Goal: Task Accomplishment & Management: Use online tool/utility

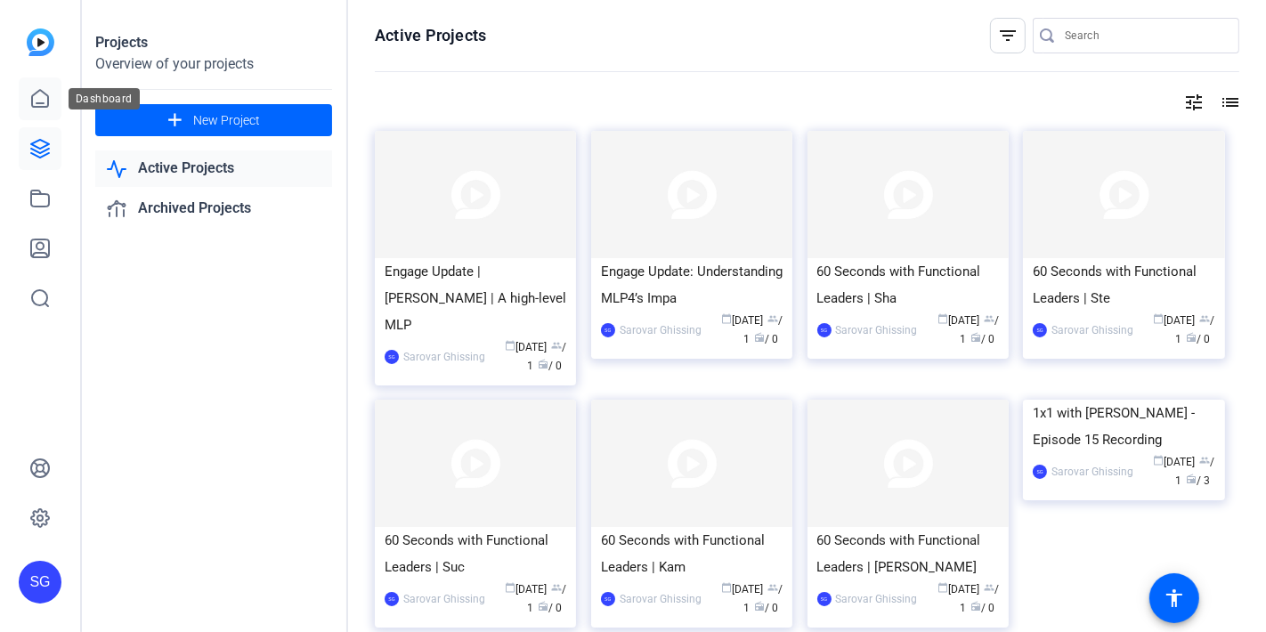
click at [43, 95] on icon at bounding box center [39, 98] width 21 height 21
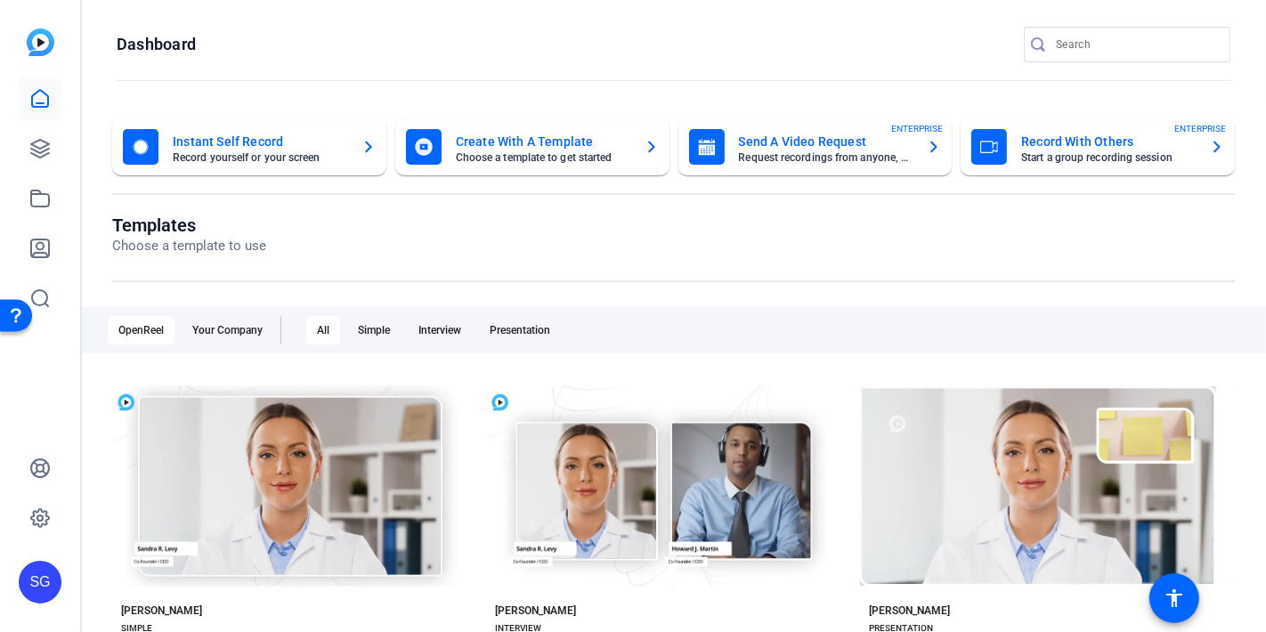
click at [818, 144] on mat-card-title "Send A Video Request" at bounding box center [826, 141] width 174 height 21
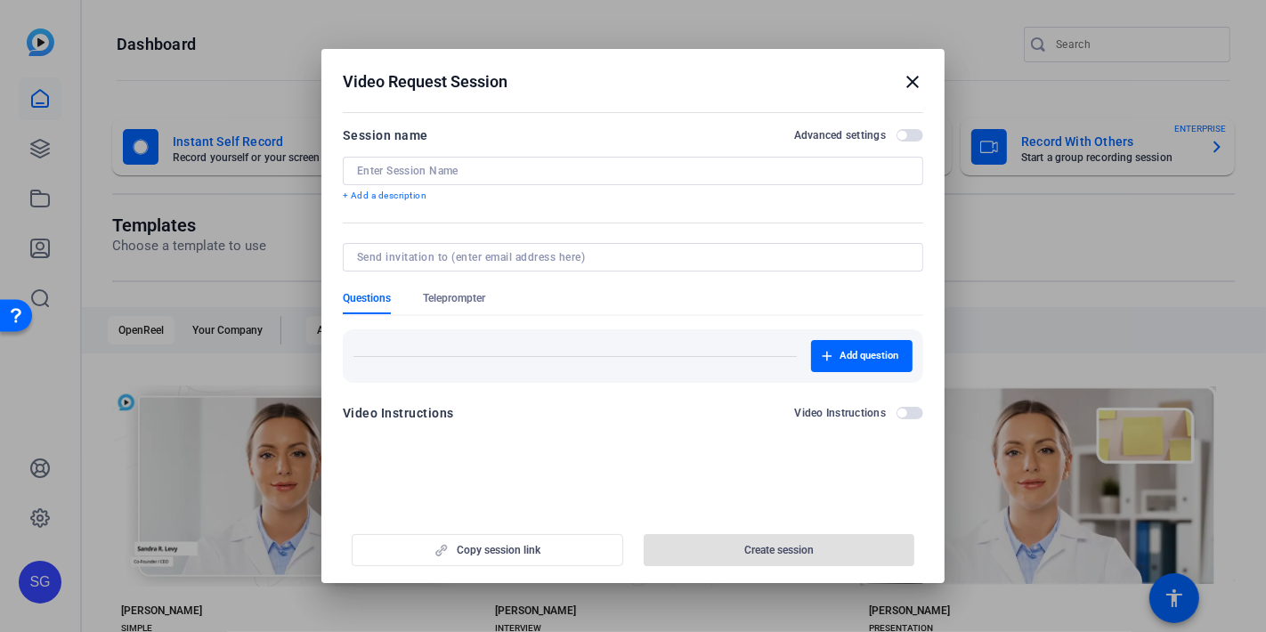
click at [467, 178] on div at bounding box center [633, 171] width 552 height 28
click at [473, 175] on input at bounding box center [633, 171] width 552 height 14
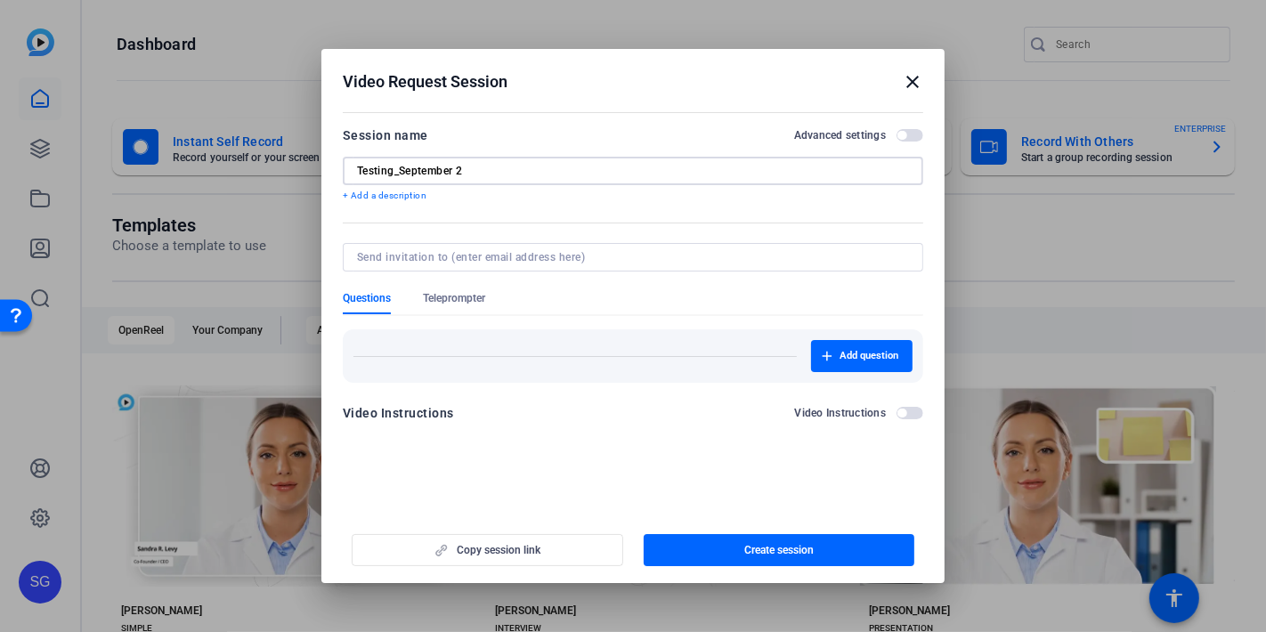
drag, startPoint x: 503, startPoint y: 170, endPoint x: 0, endPoint y: 179, distance: 502.9
click at [0, 178] on div "Video Request Session close Session name Advanced settings Testing_September 2 …" at bounding box center [633, 316] width 1266 height 632
type input "Testing_September 2"
click at [596, 261] on input at bounding box center [629, 257] width 545 height 14
type input "[EMAIL_ADDRESS][DOMAIN_NAME]"
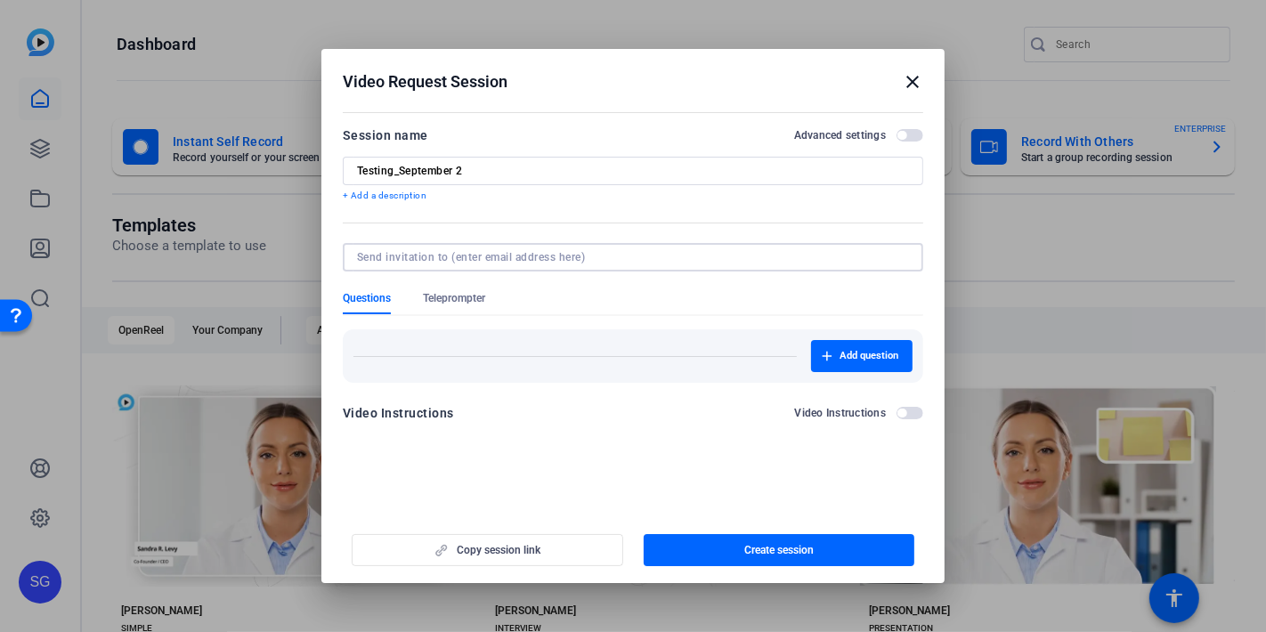
click at [786, 553] on span "Create session" at bounding box center [778, 550] width 69 height 14
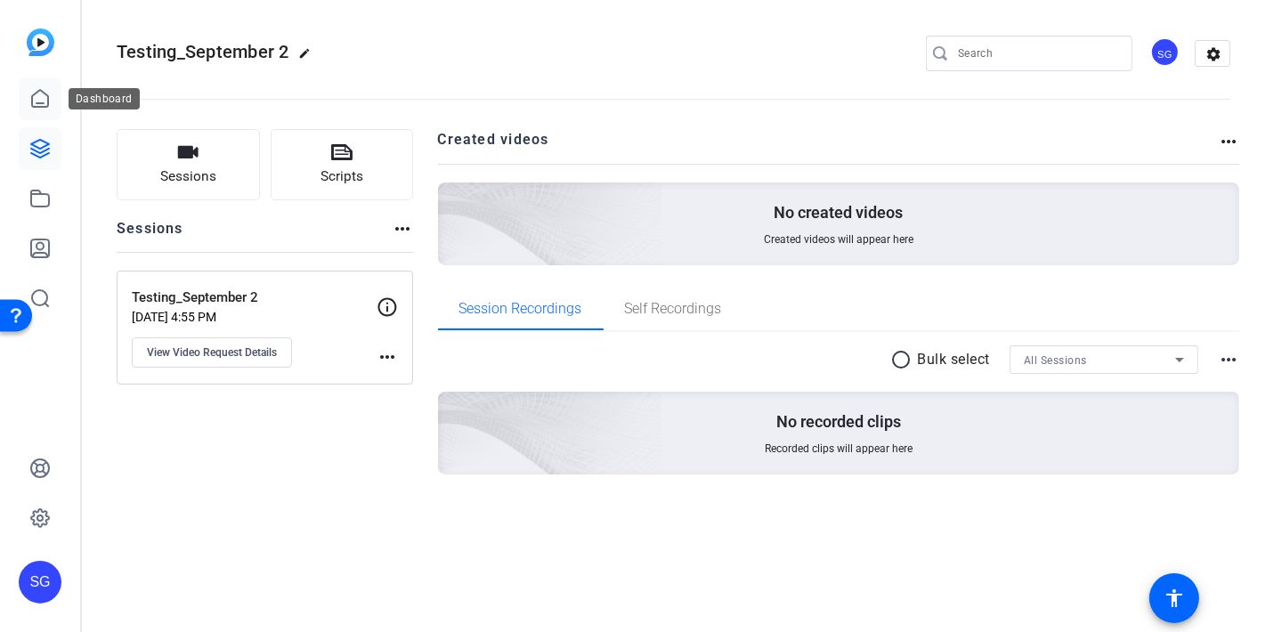
click at [40, 107] on icon at bounding box center [40, 98] width 16 height 17
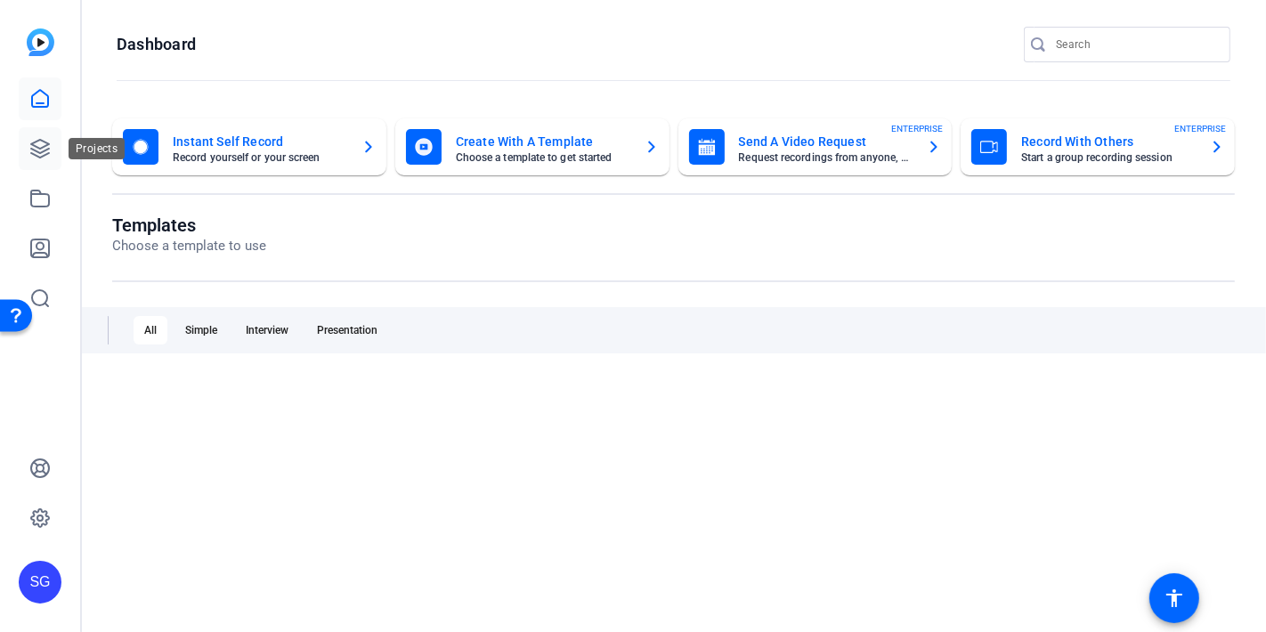
click at [36, 142] on icon at bounding box center [40, 149] width 18 height 18
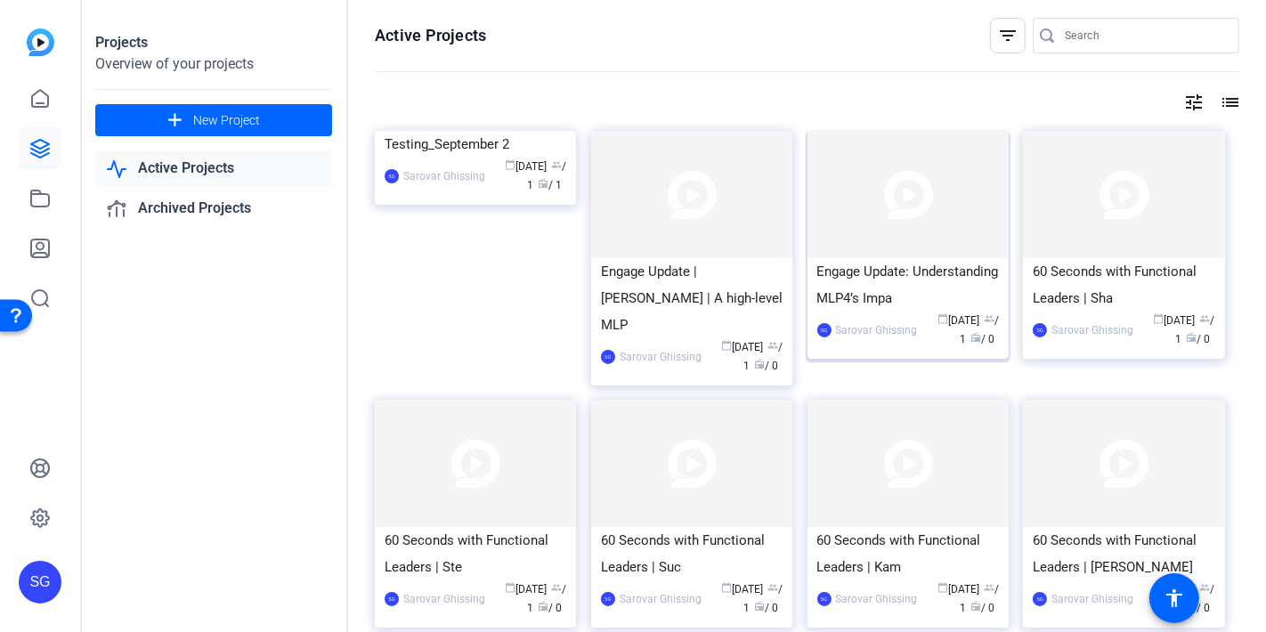
click at [886, 295] on div "Engage Update: Understanding MLP4’s Impa" at bounding box center [908, 284] width 182 height 53
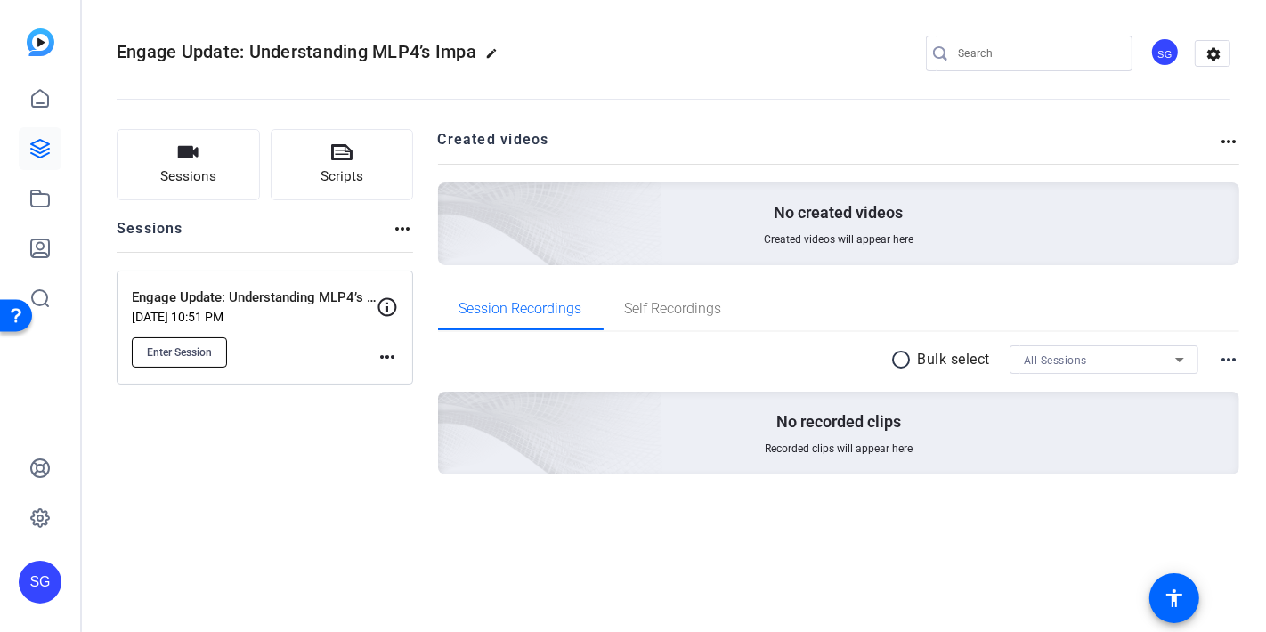
click at [185, 345] on span "Enter Session" at bounding box center [179, 352] width 65 height 14
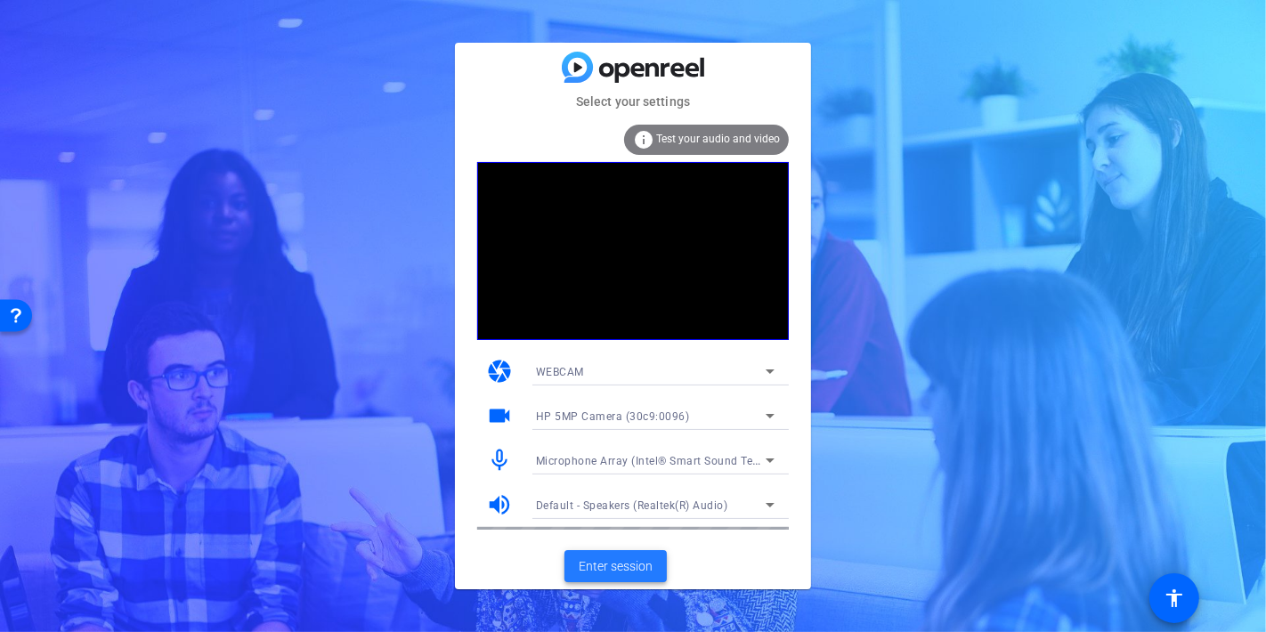
click at [609, 572] on span "Enter session" at bounding box center [616, 566] width 74 height 19
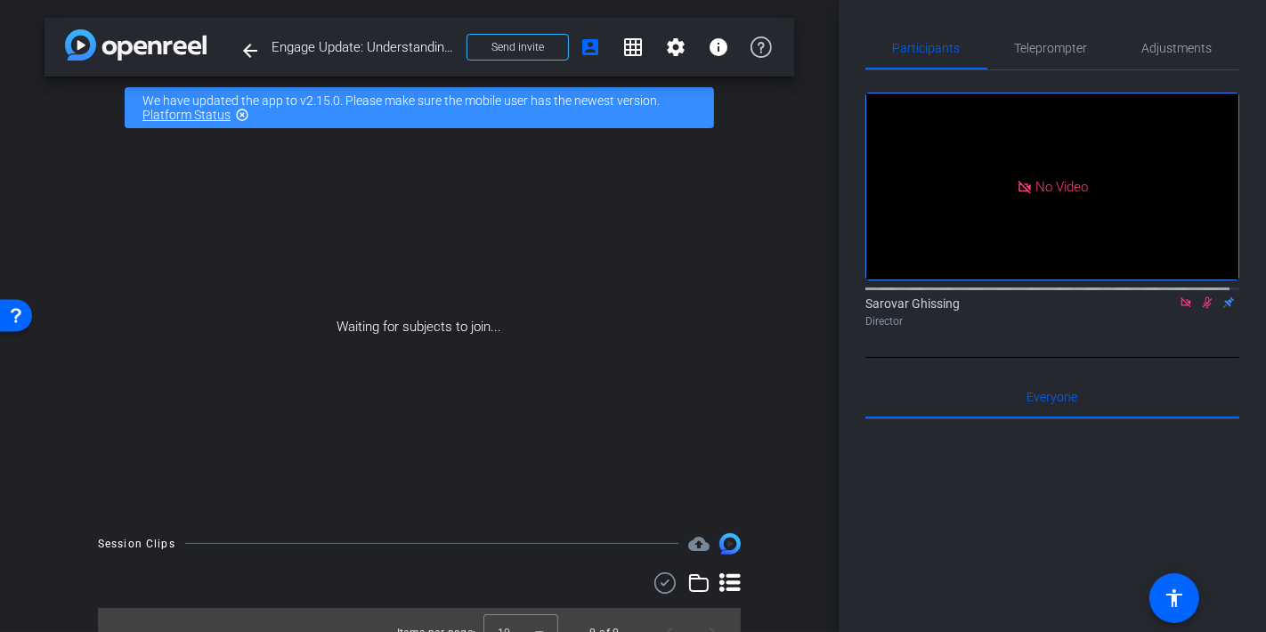
click at [1180, 307] on icon at bounding box center [1185, 302] width 10 height 10
click at [502, 51] on span "Send invite" at bounding box center [517, 47] width 53 height 14
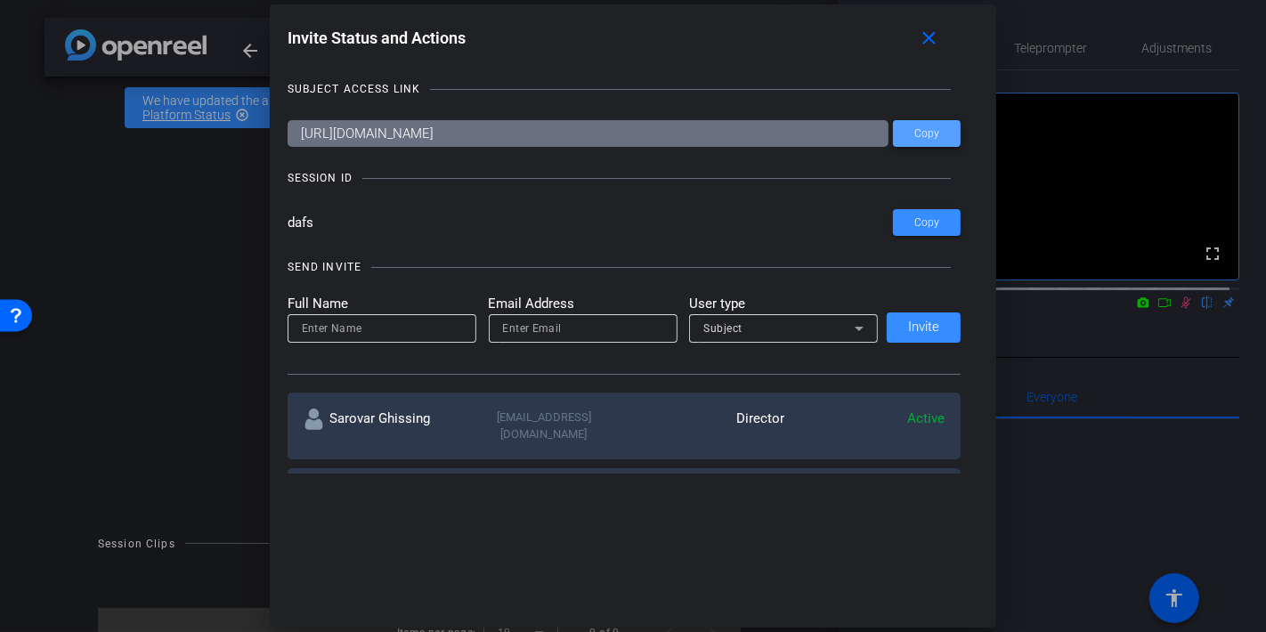
click at [933, 141] on span at bounding box center [927, 133] width 68 height 43
click at [938, 36] on mat-icon "close" at bounding box center [929, 39] width 22 height 22
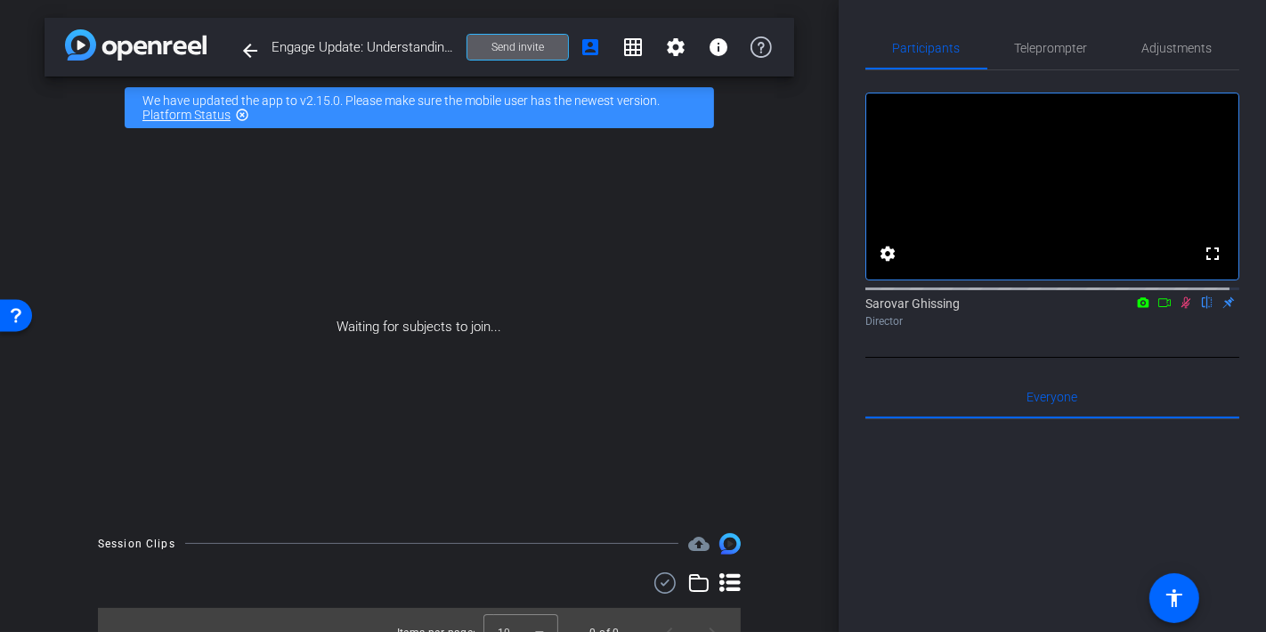
scroll to position [25, 0]
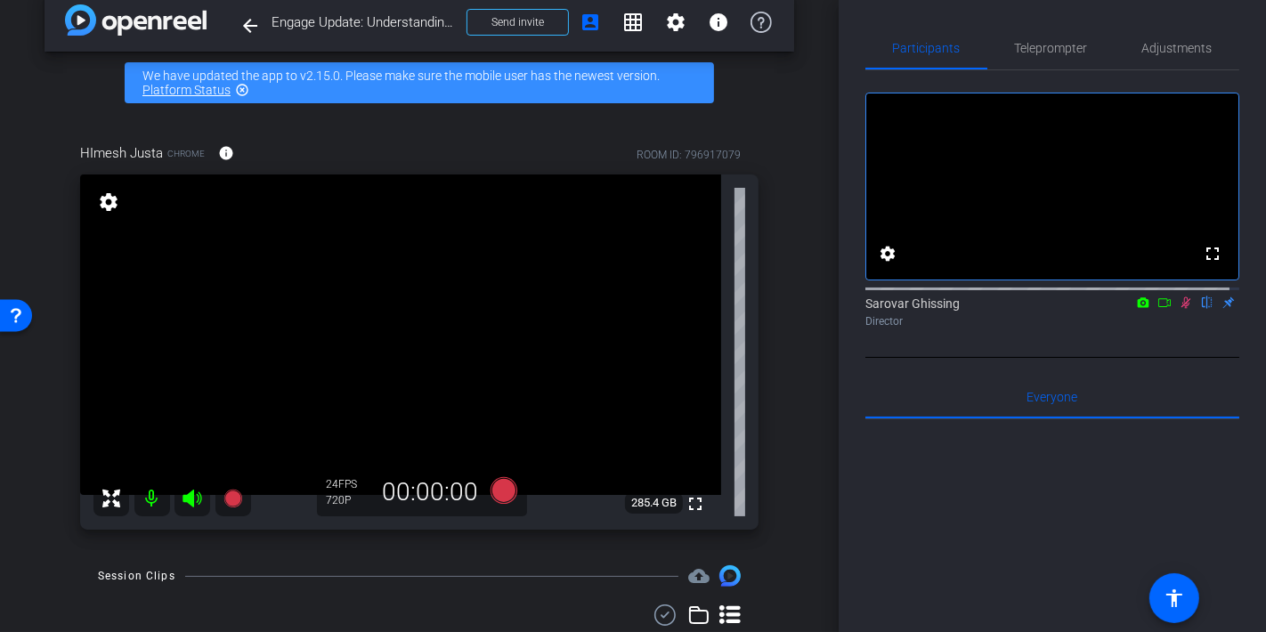
click at [1181, 309] on icon at bounding box center [1186, 303] width 10 height 12
click at [30, 429] on div "arrow_back Engage Update: Understanding MLP4’s Impact on Account Managers Back …" at bounding box center [419, 291] width 838 height 632
click at [325, 307] on video at bounding box center [400, 334] width 641 height 320
click at [495, 490] on icon at bounding box center [503, 490] width 27 height 27
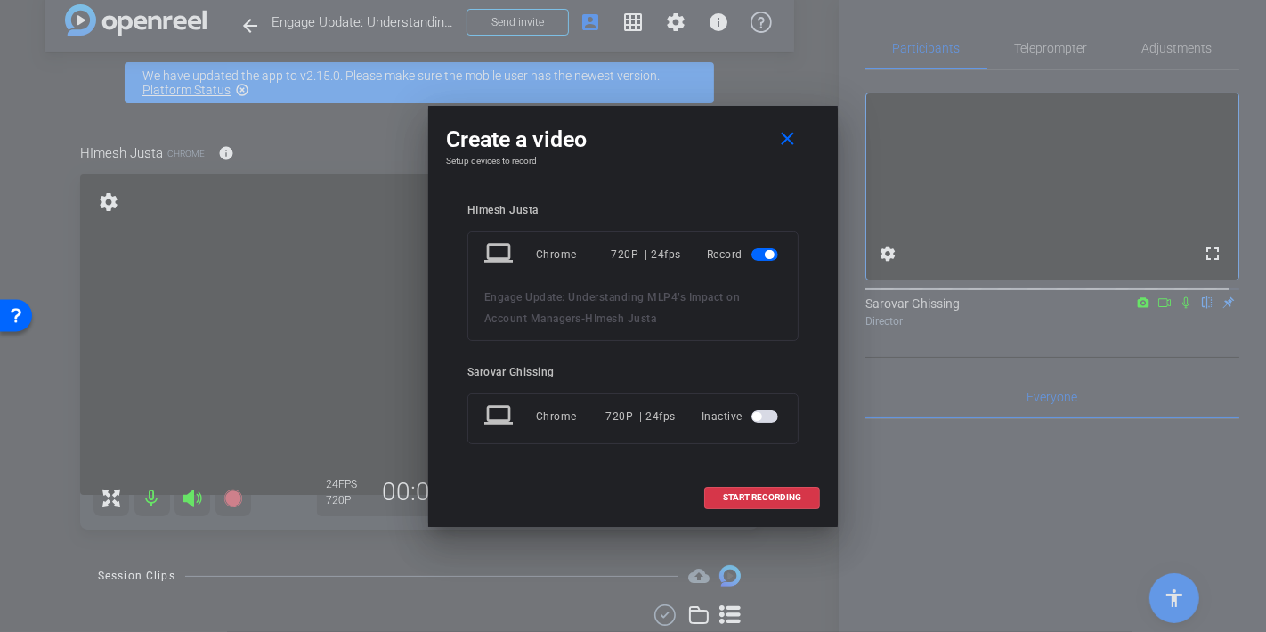
click at [770, 413] on span "button" at bounding box center [764, 416] width 27 height 12
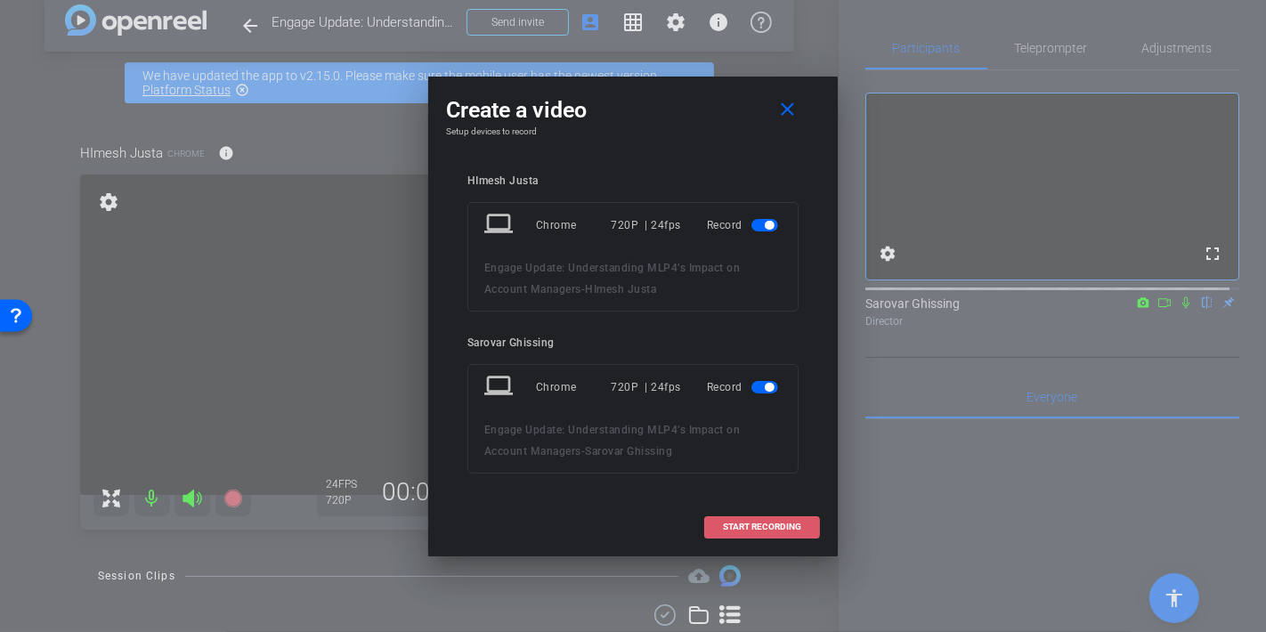
click at [734, 530] on span "START RECORDING" at bounding box center [762, 526] width 78 height 9
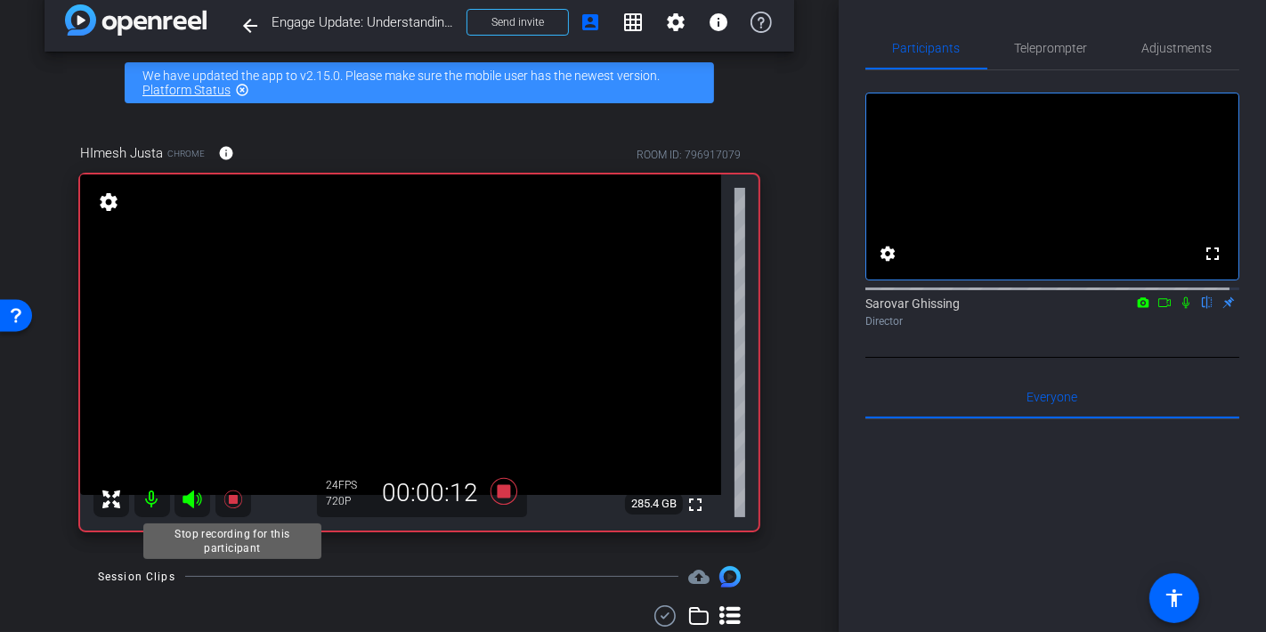
click at [232, 497] on icon at bounding box center [232, 499] width 18 height 18
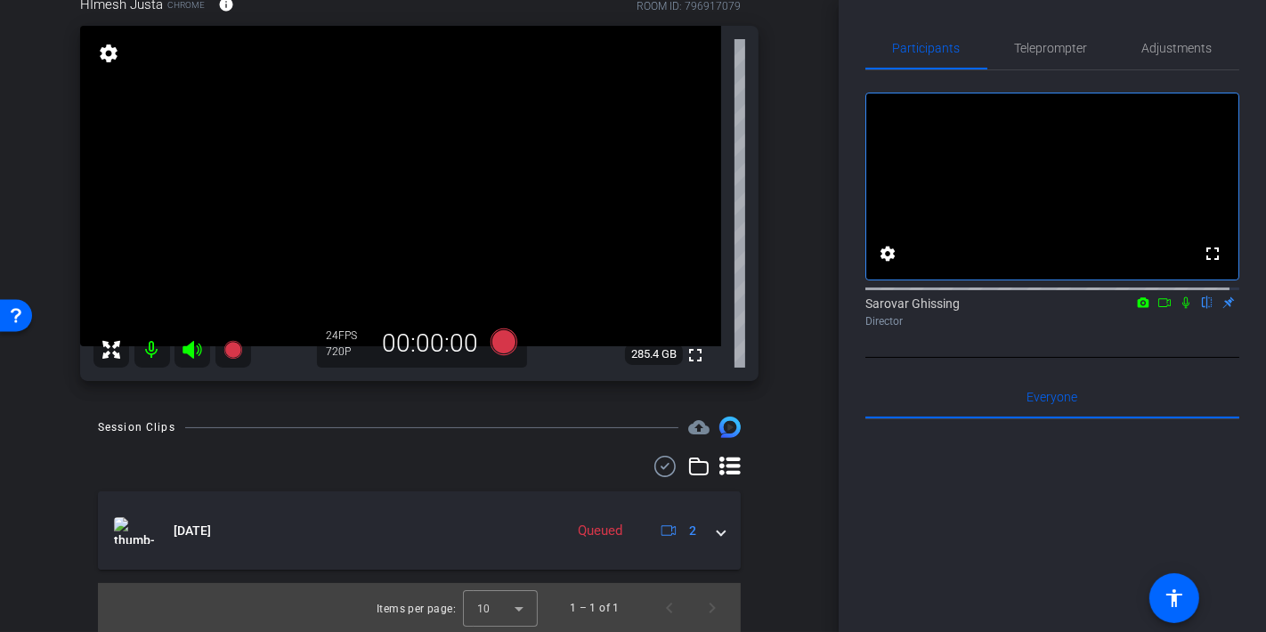
scroll to position [174, 0]
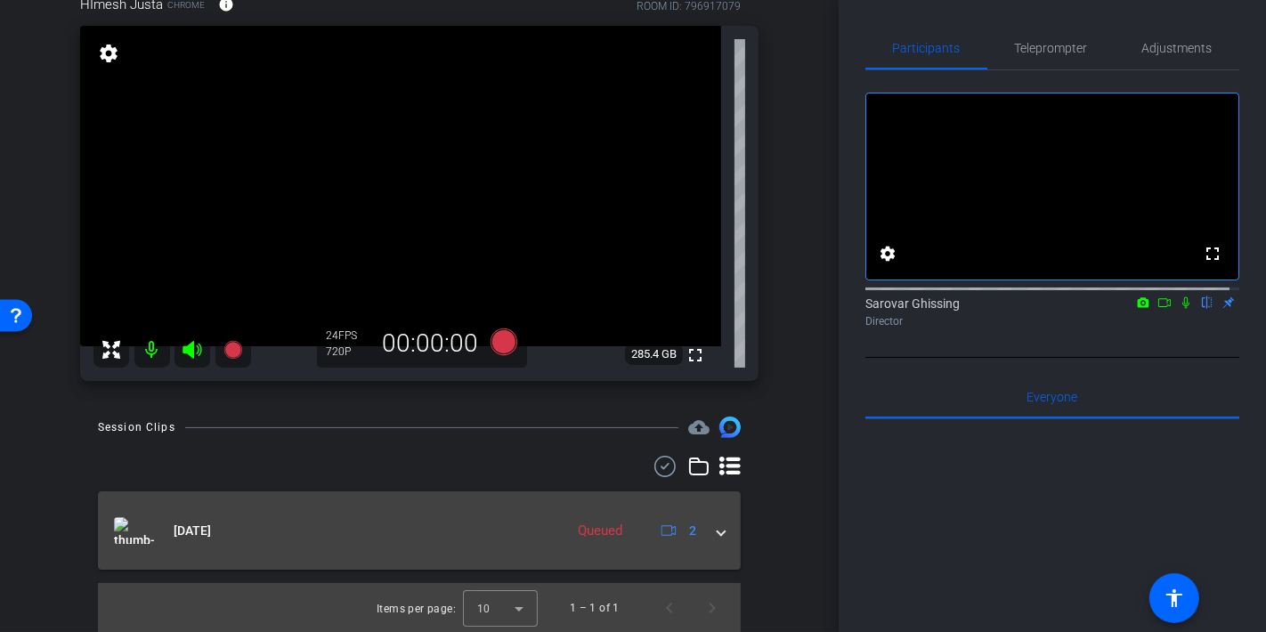
click at [717, 530] on span at bounding box center [720, 531] width 7 height 19
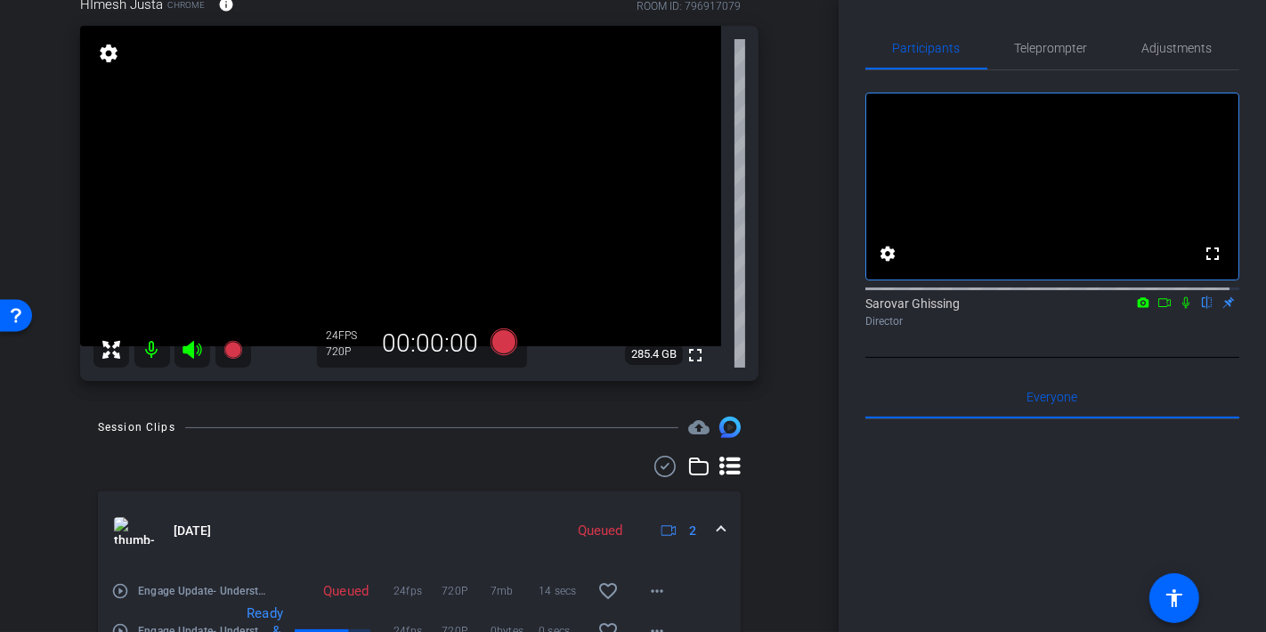
scroll to position [270, 0]
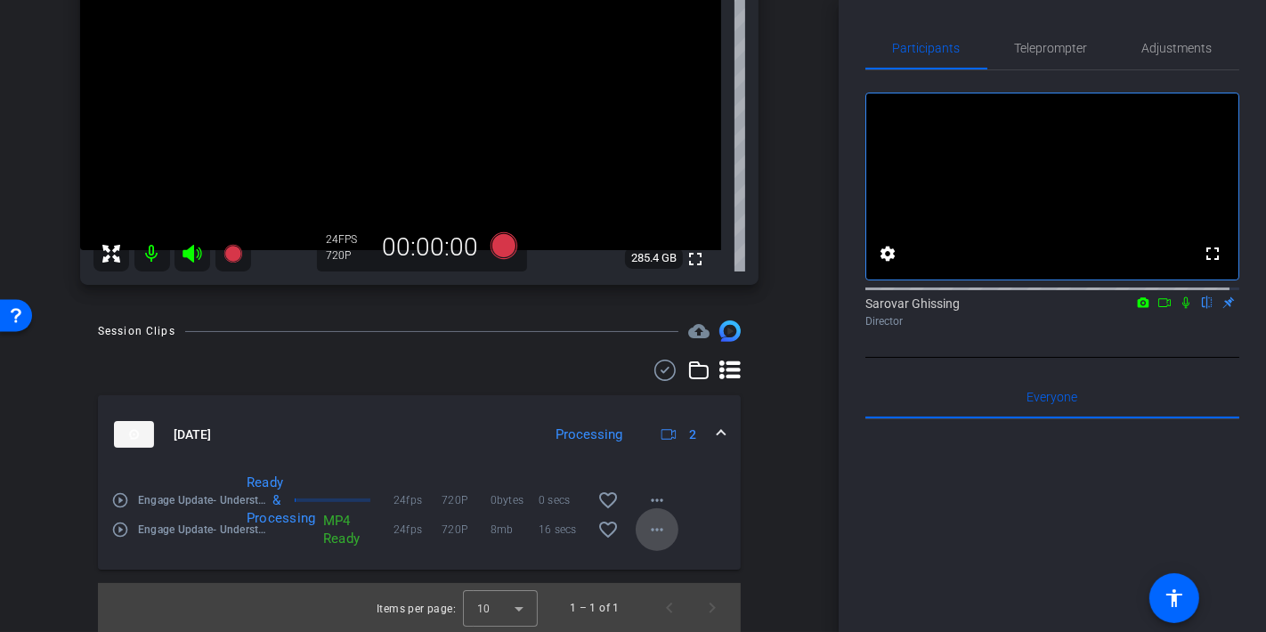
click at [656, 528] on mat-icon "more_horiz" at bounding box center [656, 529] width 21 height 21
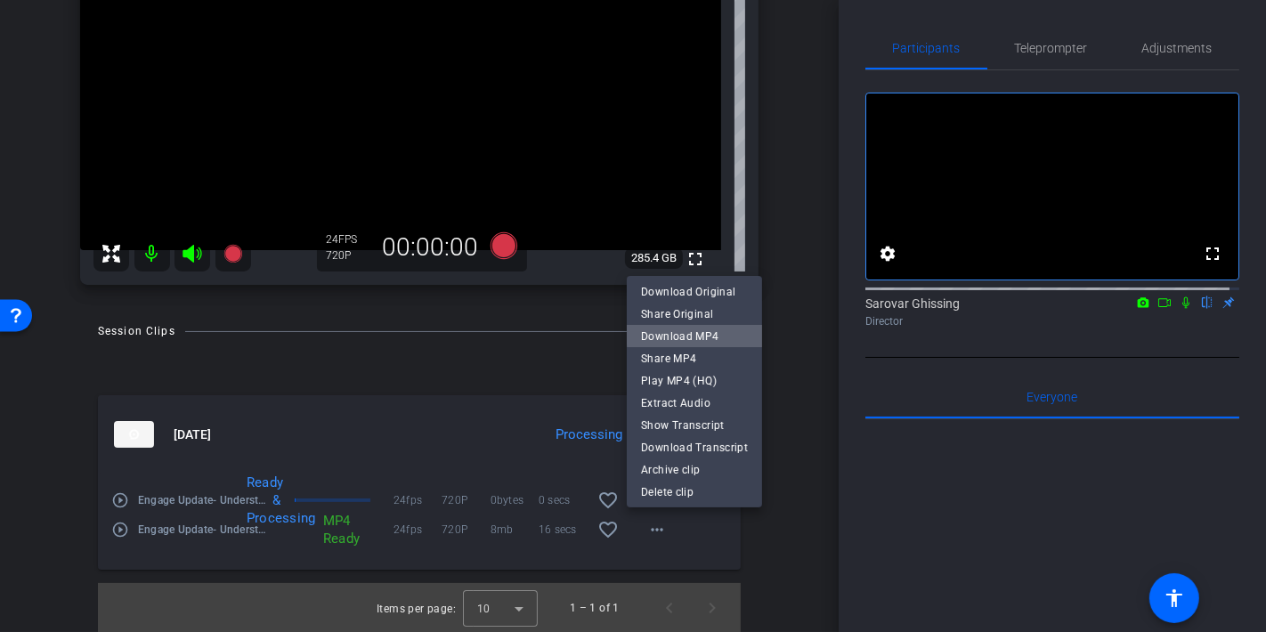
click at [694, 335] on span "Download MP4" at bounding box center [694, 336] width 107 height 21
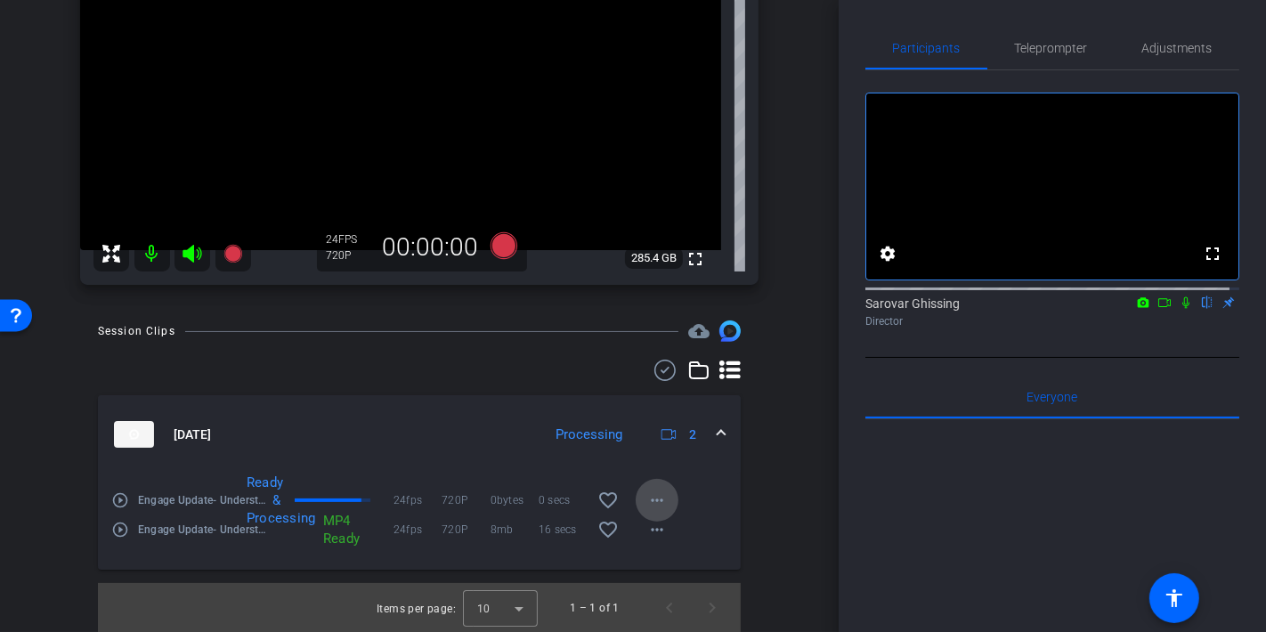
click at [646, 497] on mat-icon "more_horiz" at bounding box center [656, 500] width 21 height 21
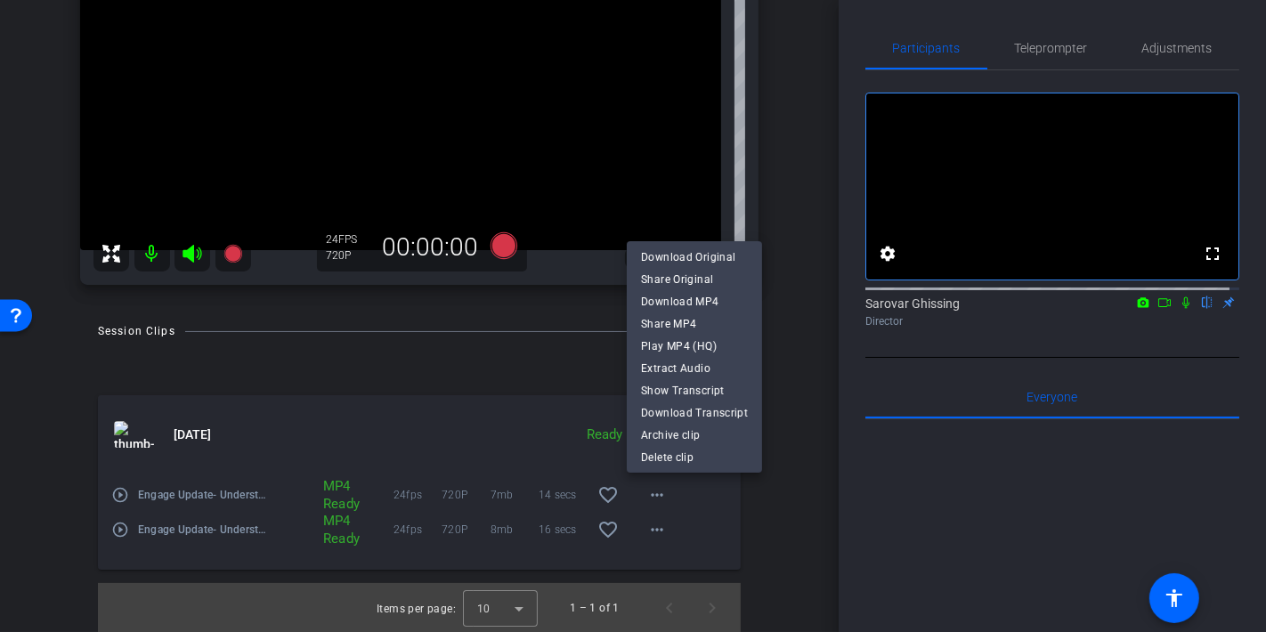
click at [651, 494] on div at bounding box center [633, 316] width 1266 height 632
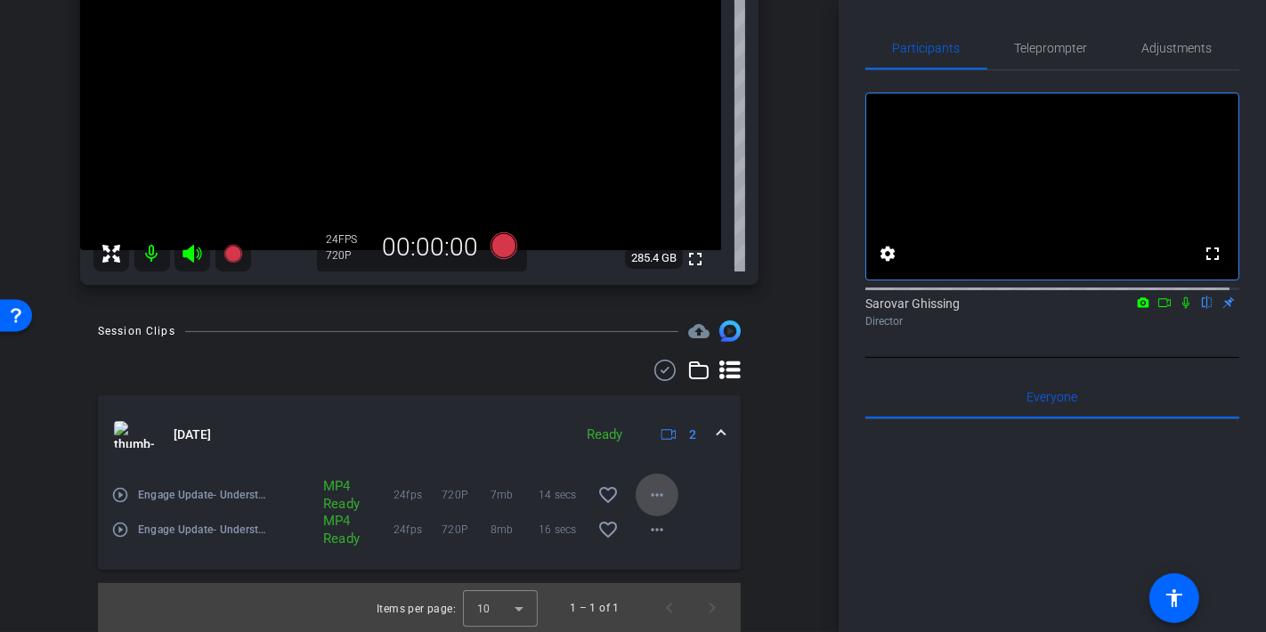
click at [648, 497] on mat-icon "more_horiz" at bounding box center [656, 494] width 21 height 21
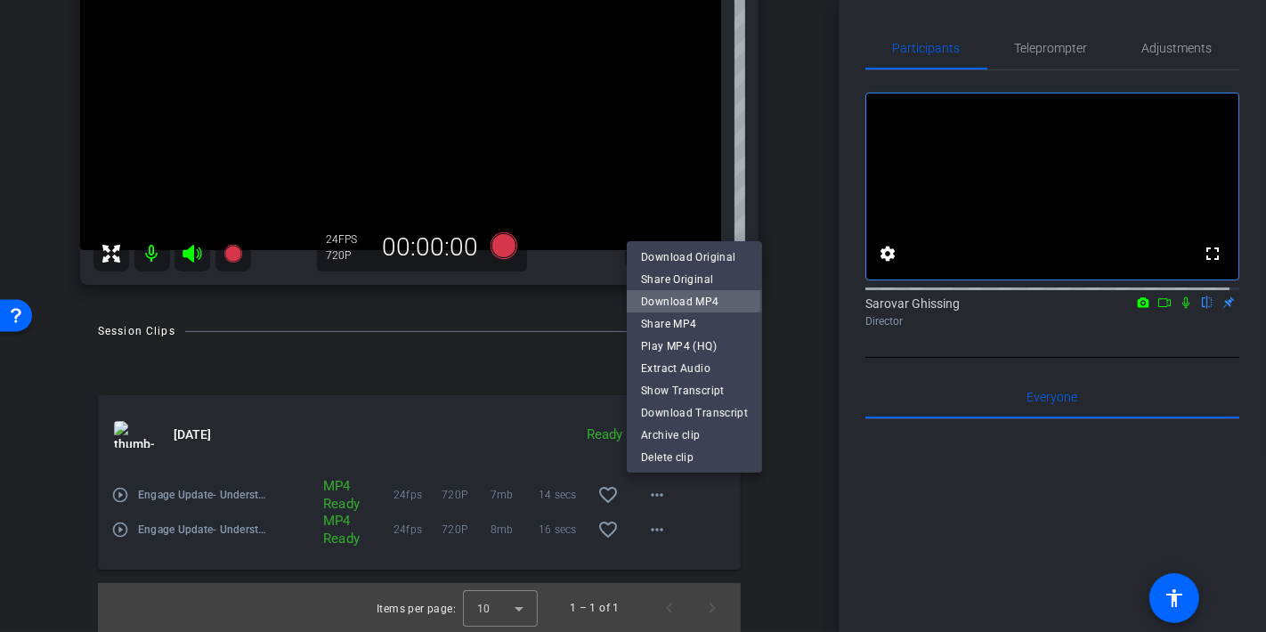
click at [676, 301] on span "Download MP4" at bounding box center [694, 301] width 107 height 21
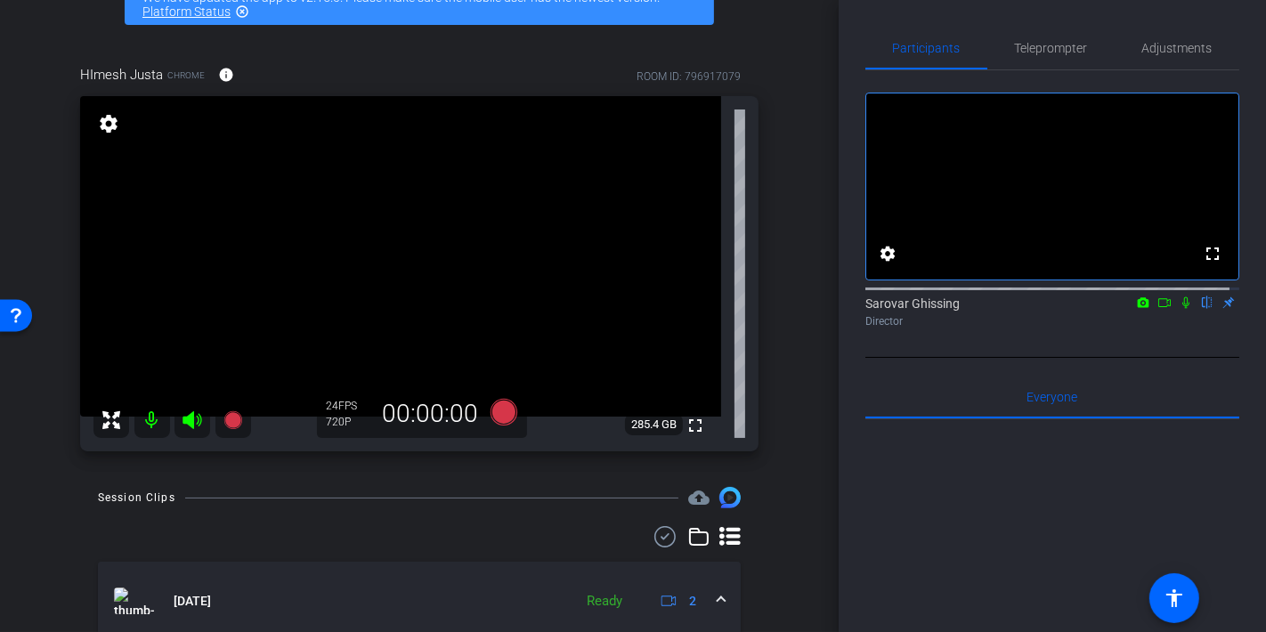
scroll to position [104, 0]
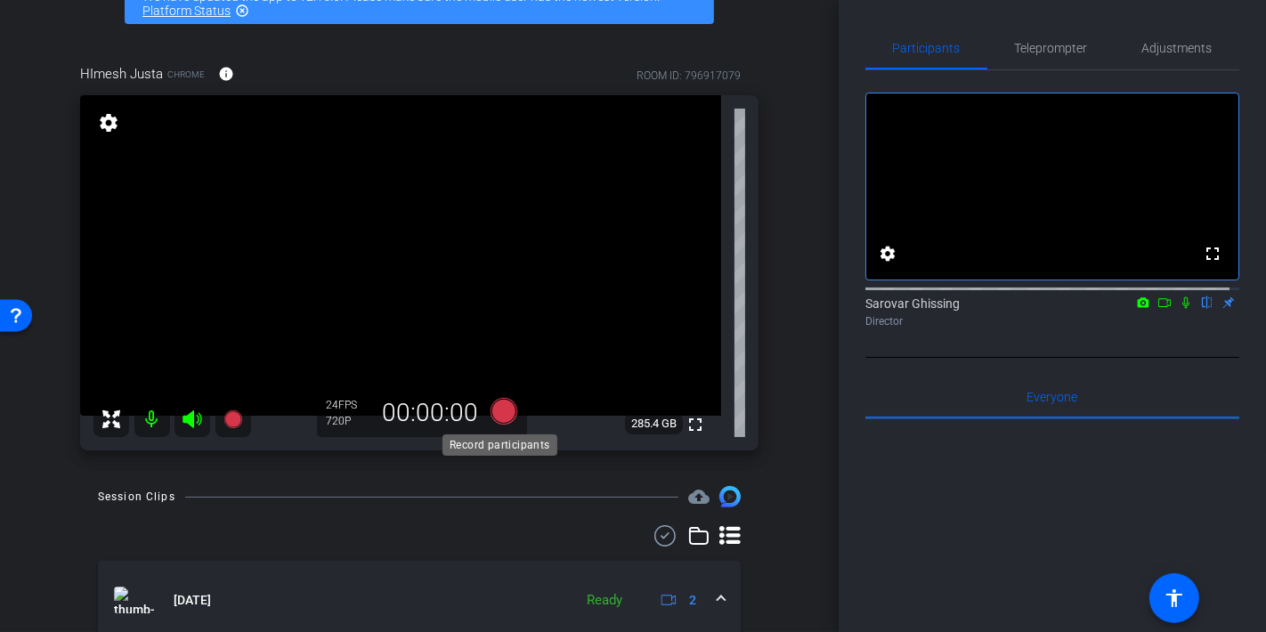
click at [501, 407] on icon at bounding box center [503, 411] width 27 height 27
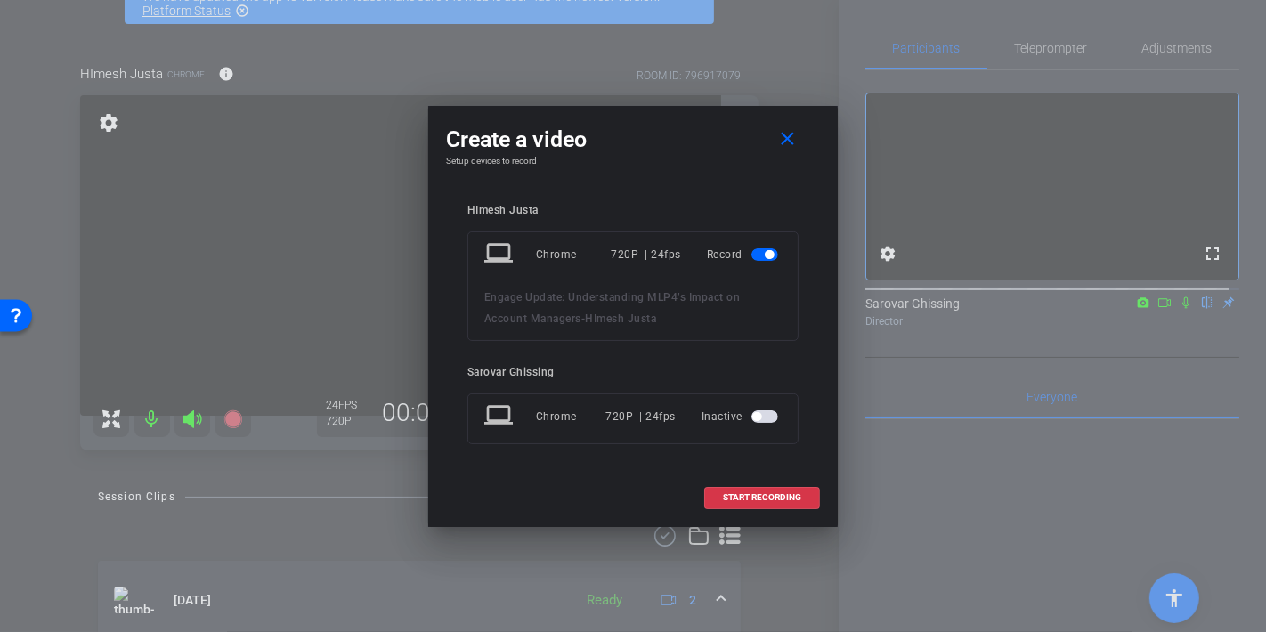
click at [770, 413] on span "button" at bounding box center [764, 416] width 27 height 12
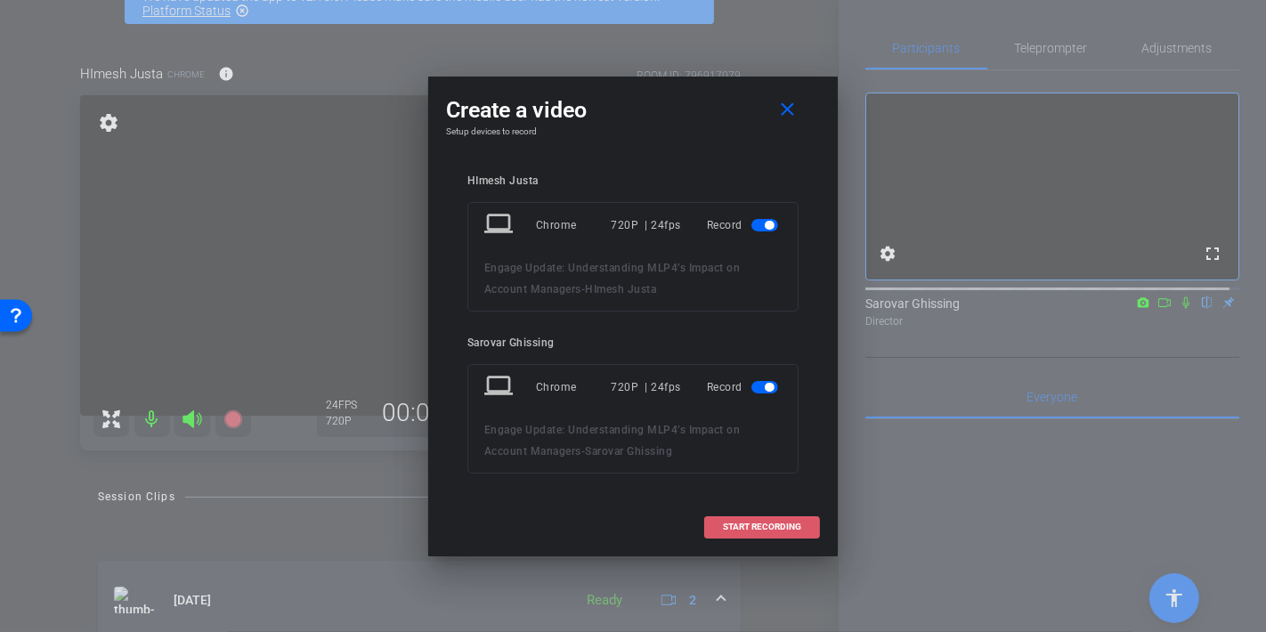
click at [762, 526] on span "START RECORDING" at bounding box center [762, 526] width 78 height 9
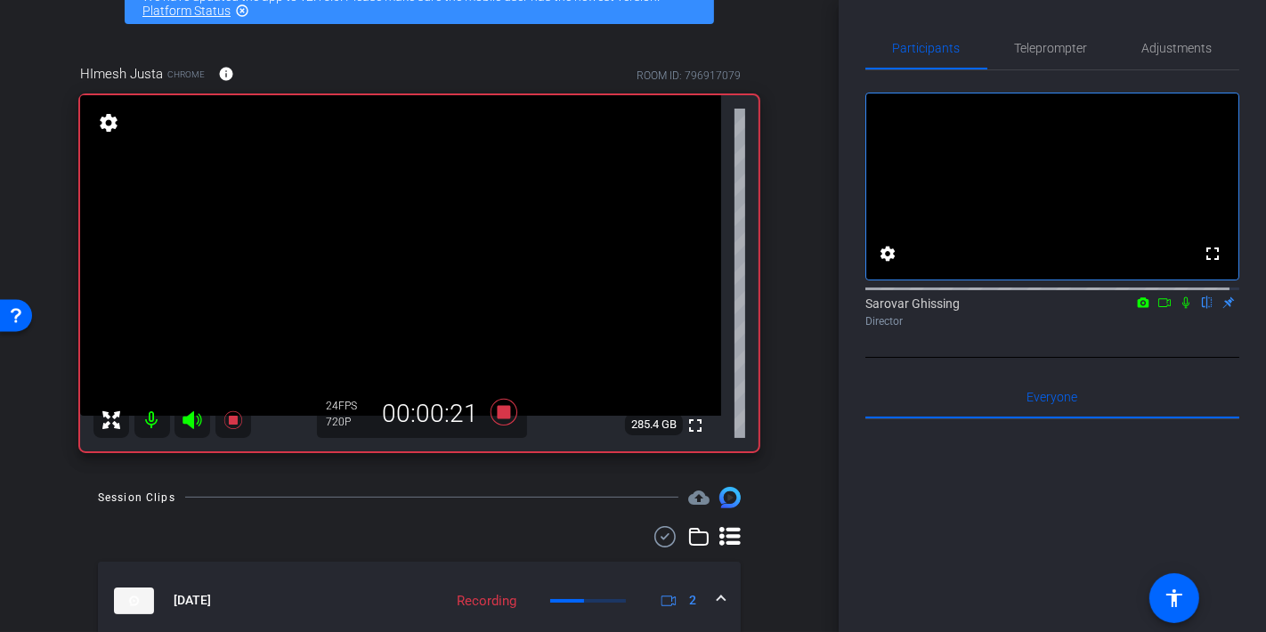
click at [1178, 309] on icon at bounding box center [1185, 302] width 14 height 12
click at [231, 416] on icon at bounding box center [232, 419] width 18 height 18
click at [1178, 309] on icon at bounding box center [1185, 302] width 14 height 12
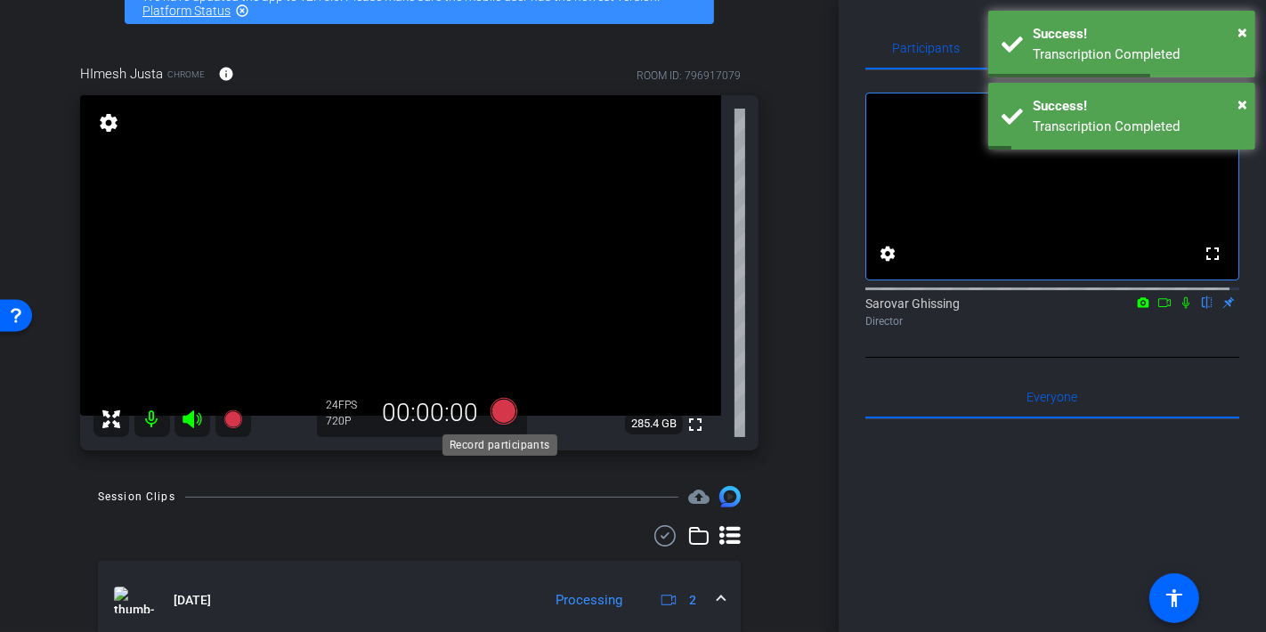
click at [501, 409] on icon at bounding box center [503, 411] width 27 height 27
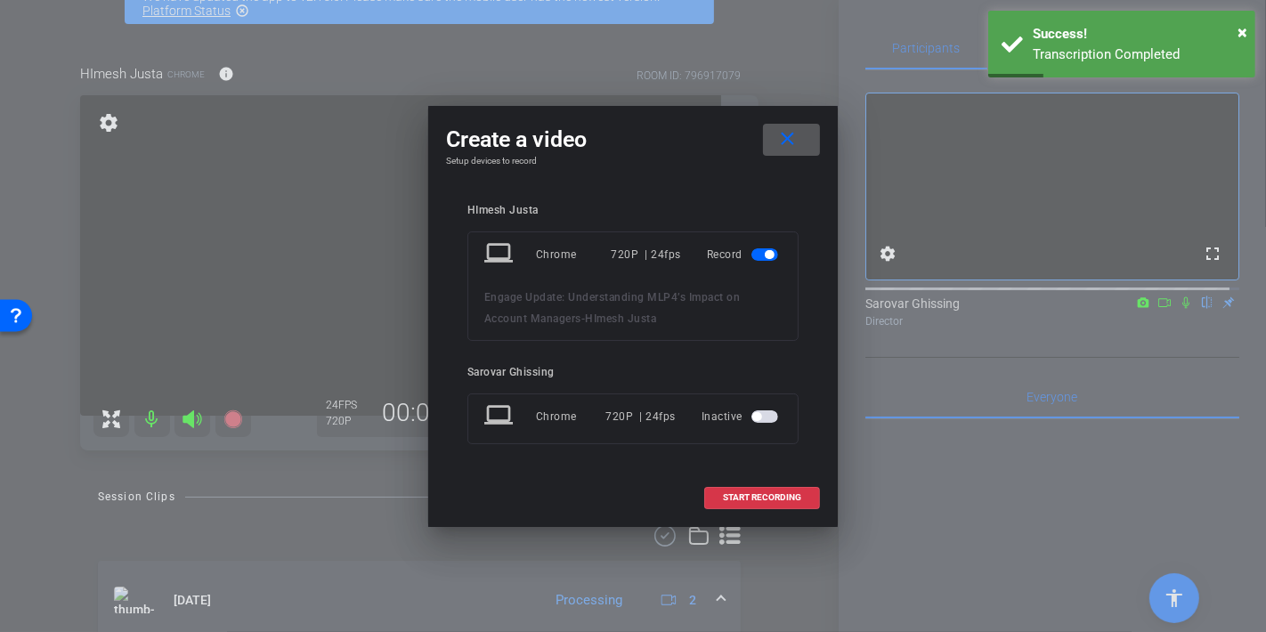
click at [767, 419] on span "button" at bounding box center [764, 416] width 27 height 12
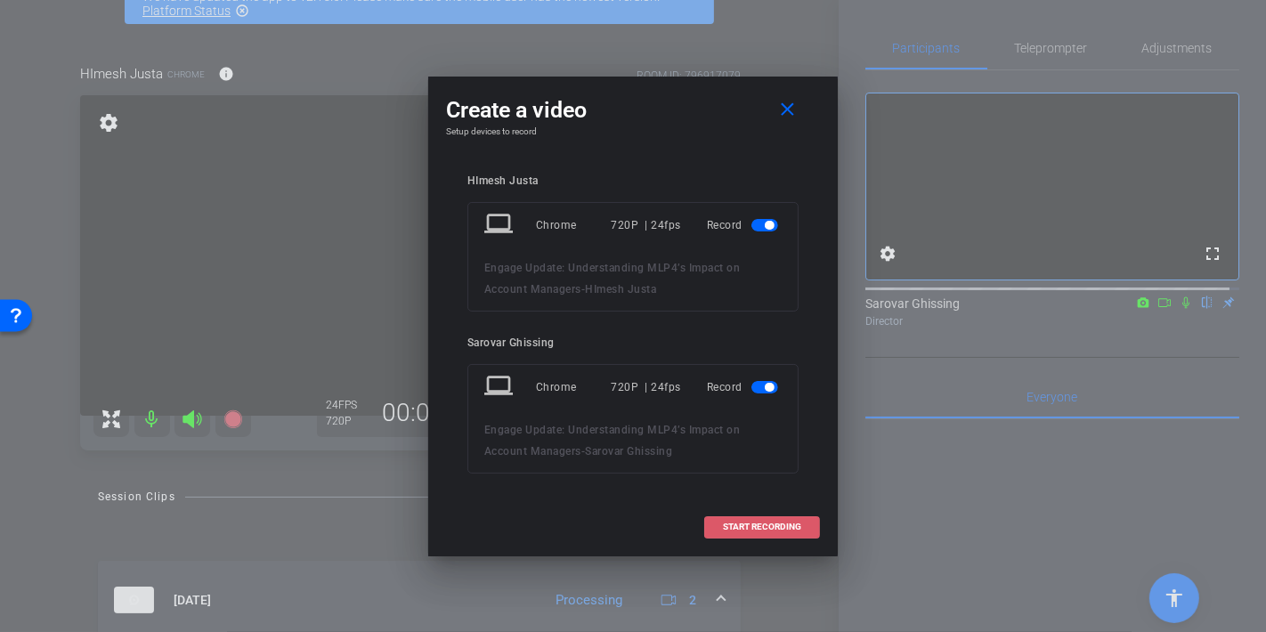
click at [756, 525] on span "START RECORDING" at bounding box center [762, 526] width 78 height 9
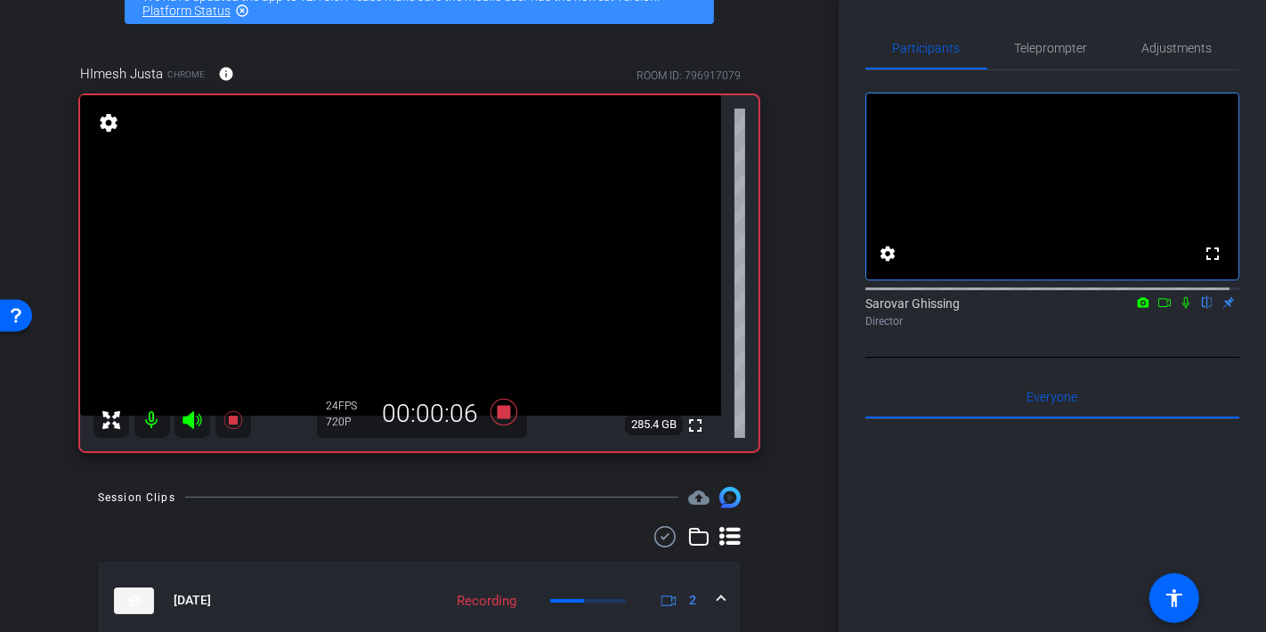
click at [1178, 309] on icon at bounding box center [1185, 302] width 14 height 12
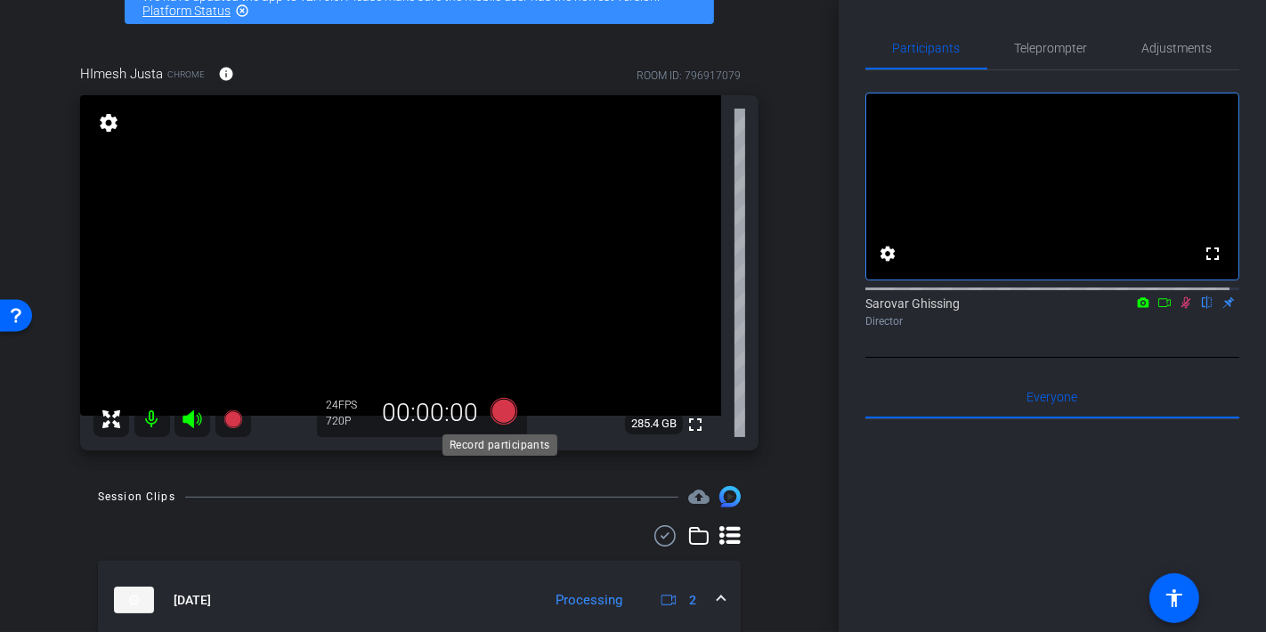
click at [506, 408] on icon at bounding box center [503, 411] width 27 height 27
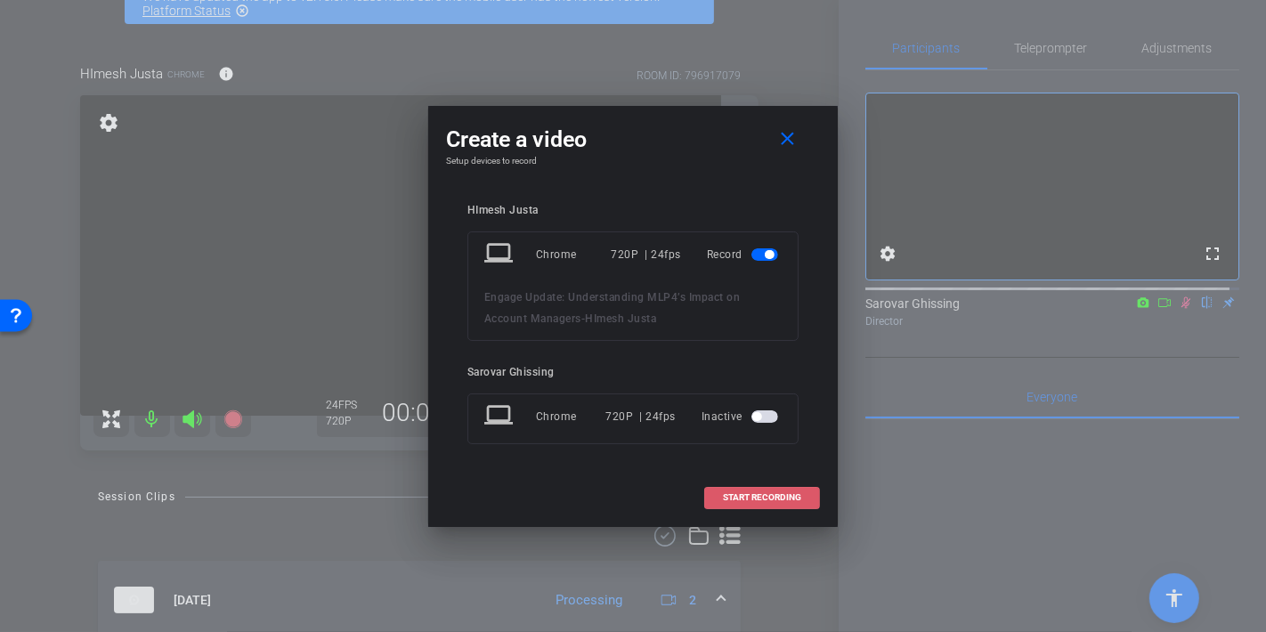
click at [767, 493] on span "START RECORDING" at bounding box center [762, 497] width 78 height 9
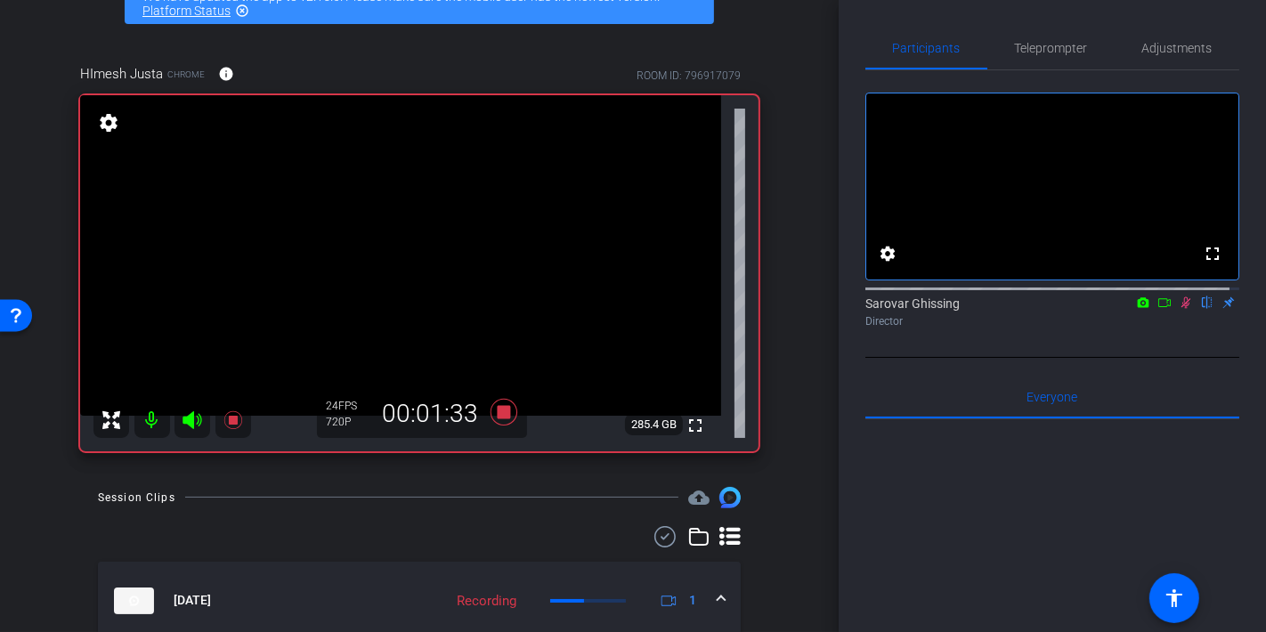
scroll to position [109, 0]
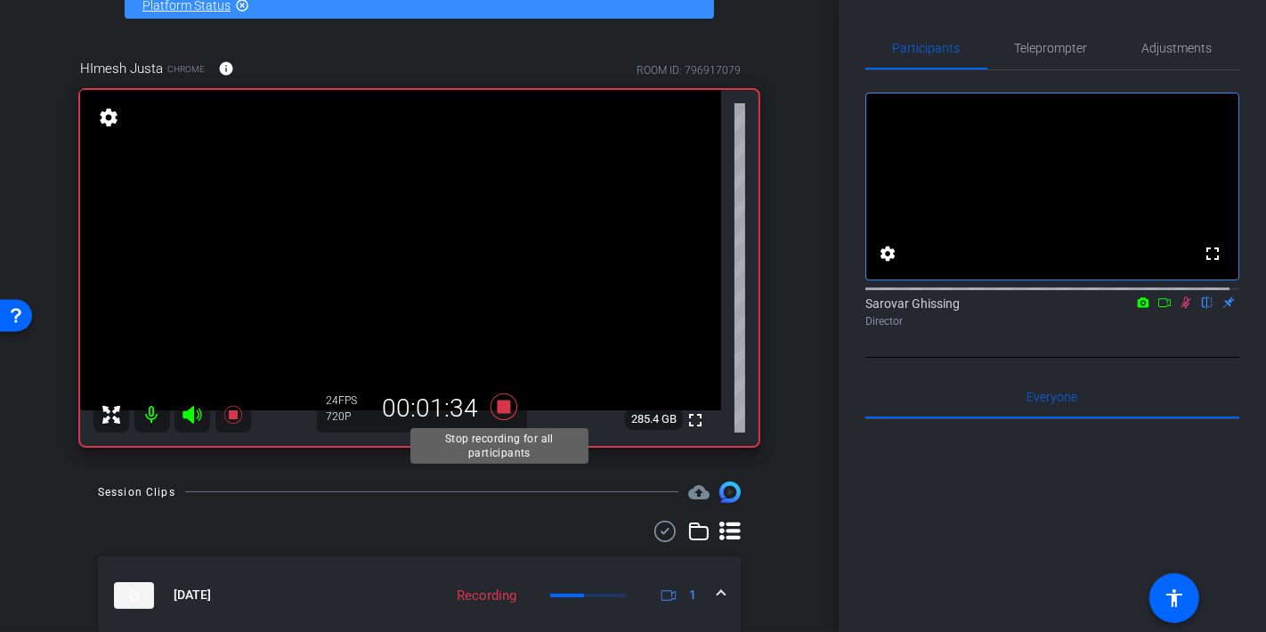
click at [504, 407] on icon at bounding box center [503, 406] width 27 height 27
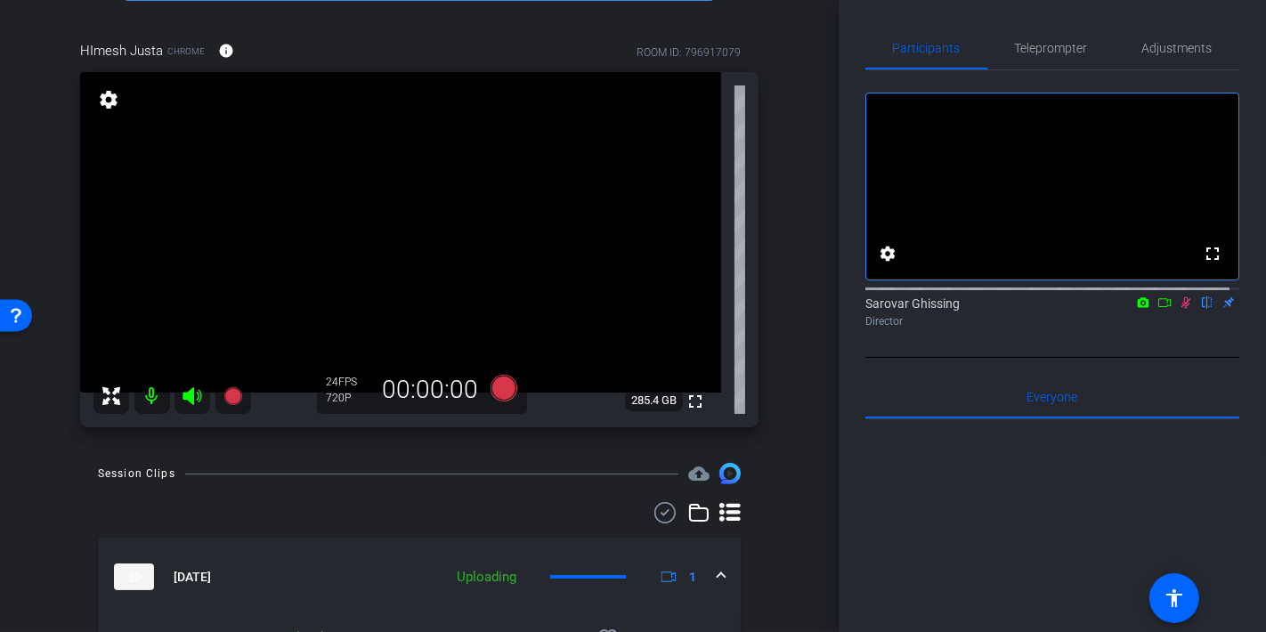
scroll to position [137, 0]
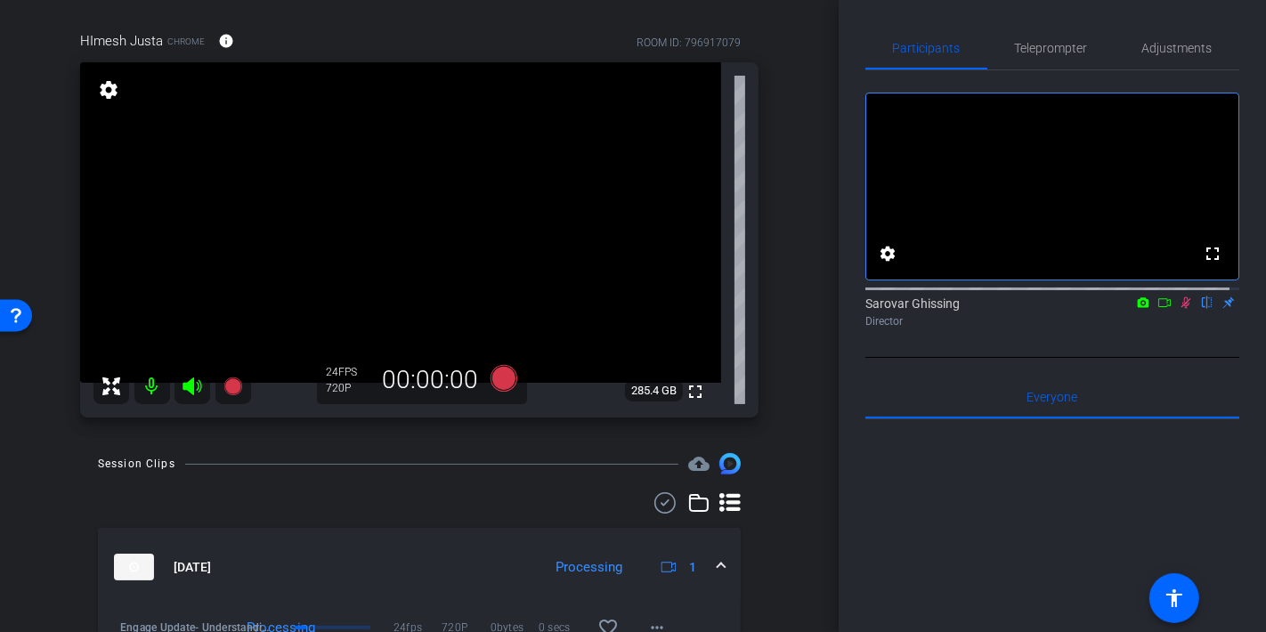
click at [1178, 309] on icon at bounding box center [1185, 302] width 14 height 12
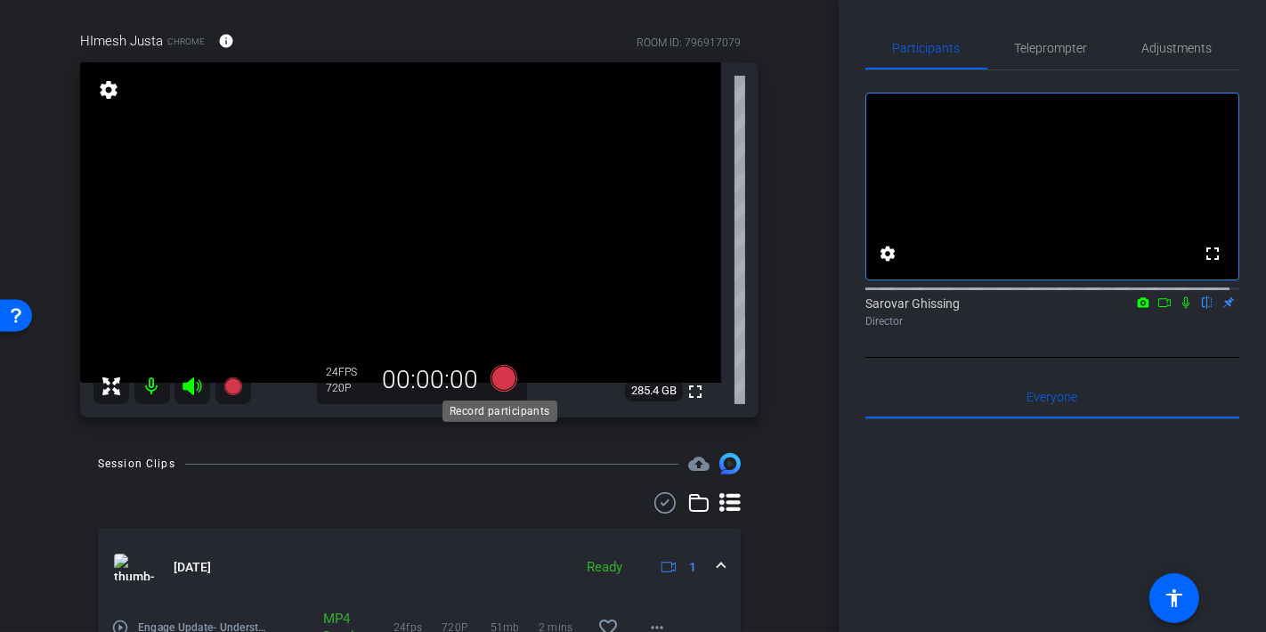
click at [500, 376] on icon at bounding box center [503, 378] width 27 height 27
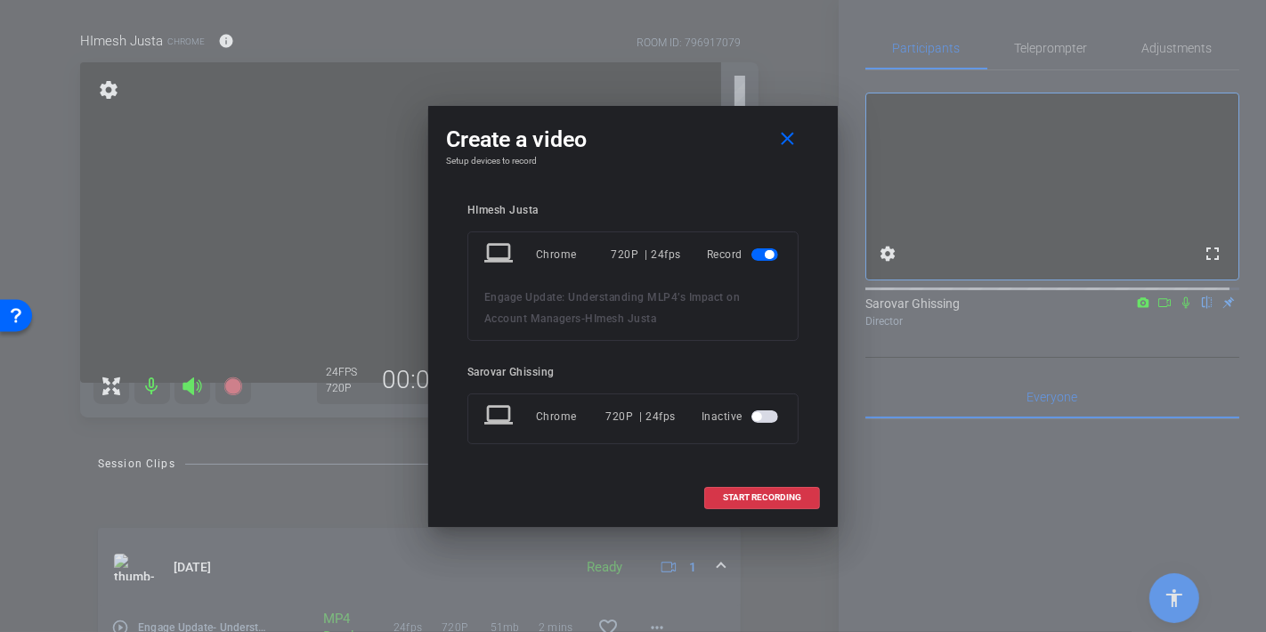
click at [762, 419] on span "button" at bounding box center [764, 416] width 27 height 12
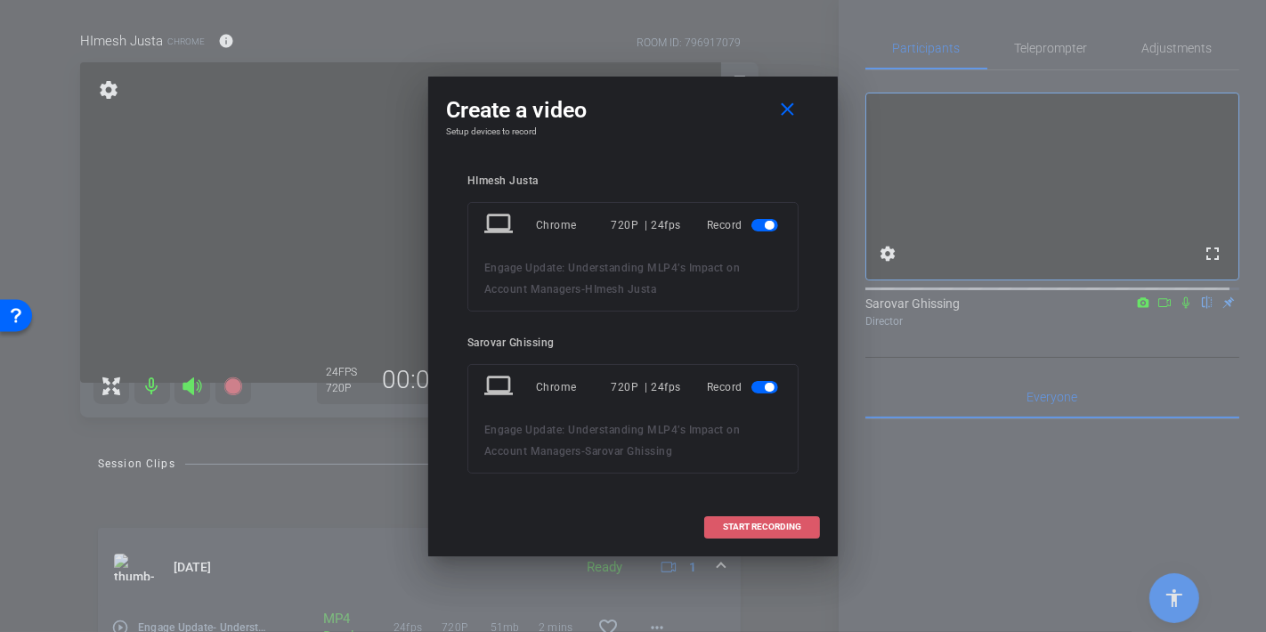
click at [757, 530] on span "START RECORDING" at bounding box center [762, 526] width 78 height 9
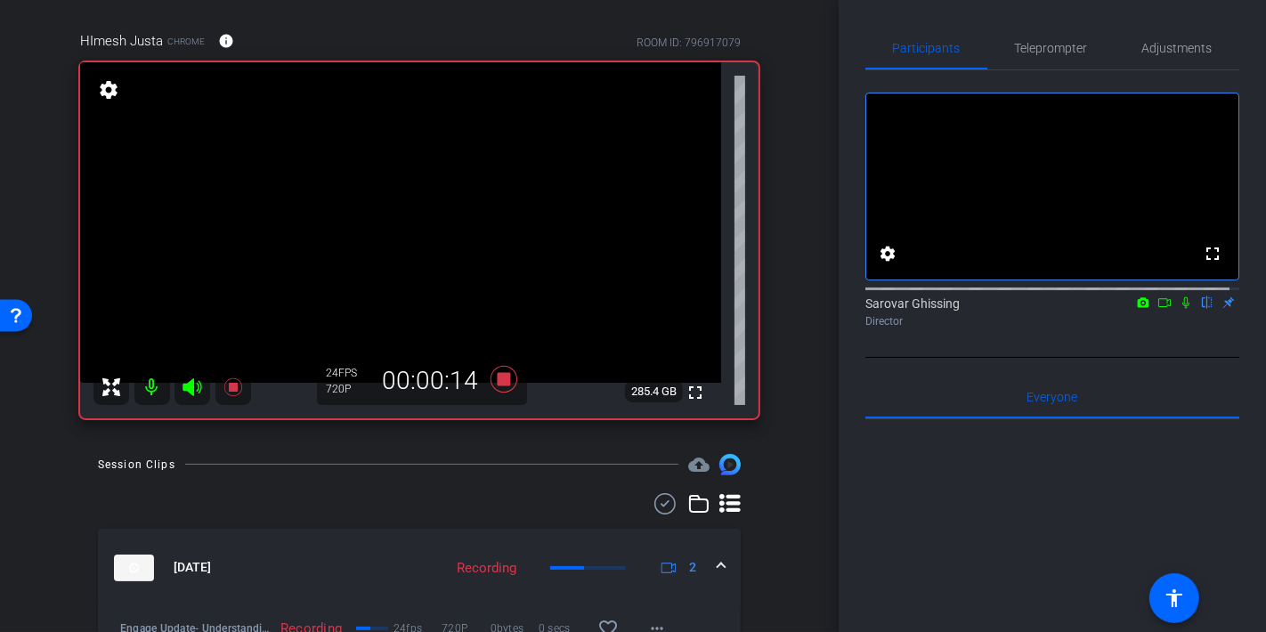
click at [1178, 309] on icon at bounding box center [1185, 302] width 14 height 12
click at [500, 375] on icon at bounding box center [503, 378] width 27 height 27
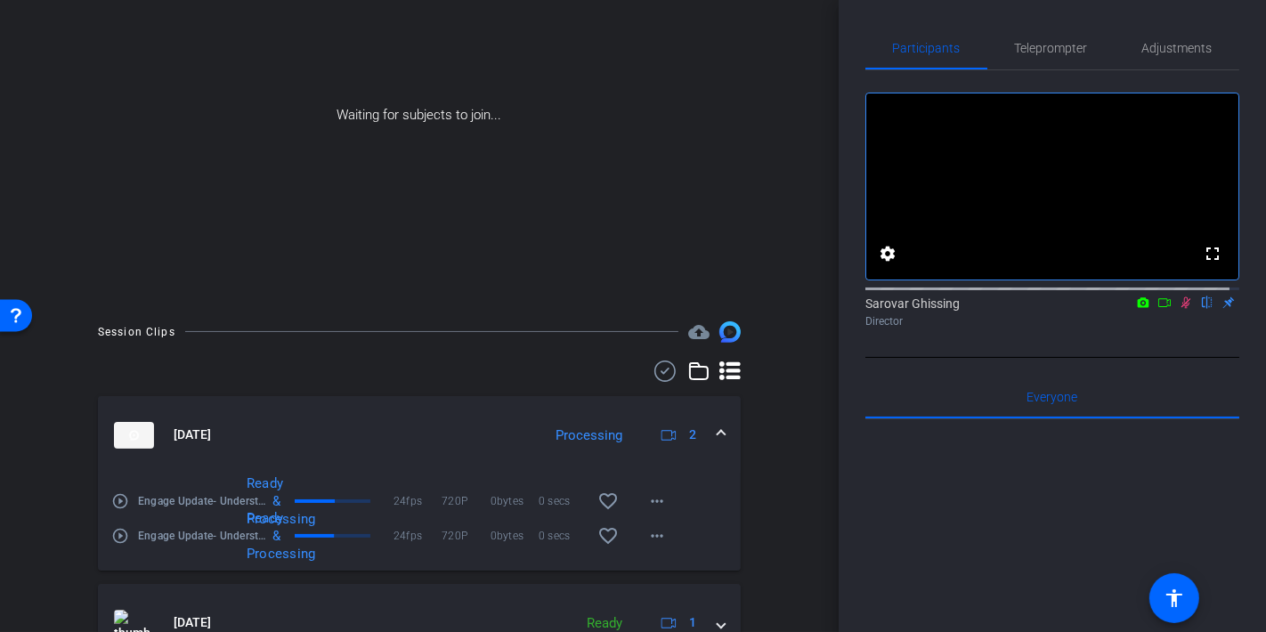
scroll to position [260, 0]
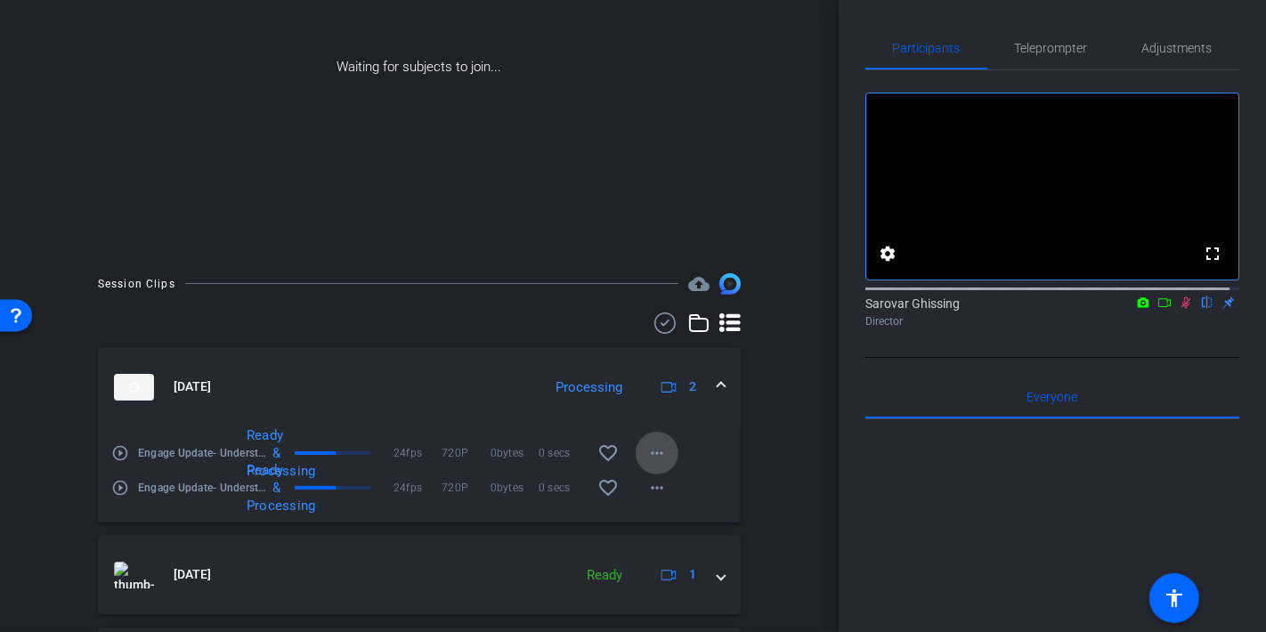
click at [646, 447] on mat-icon "more_horiz" at bounding box center [656, 452] width 21 height 21
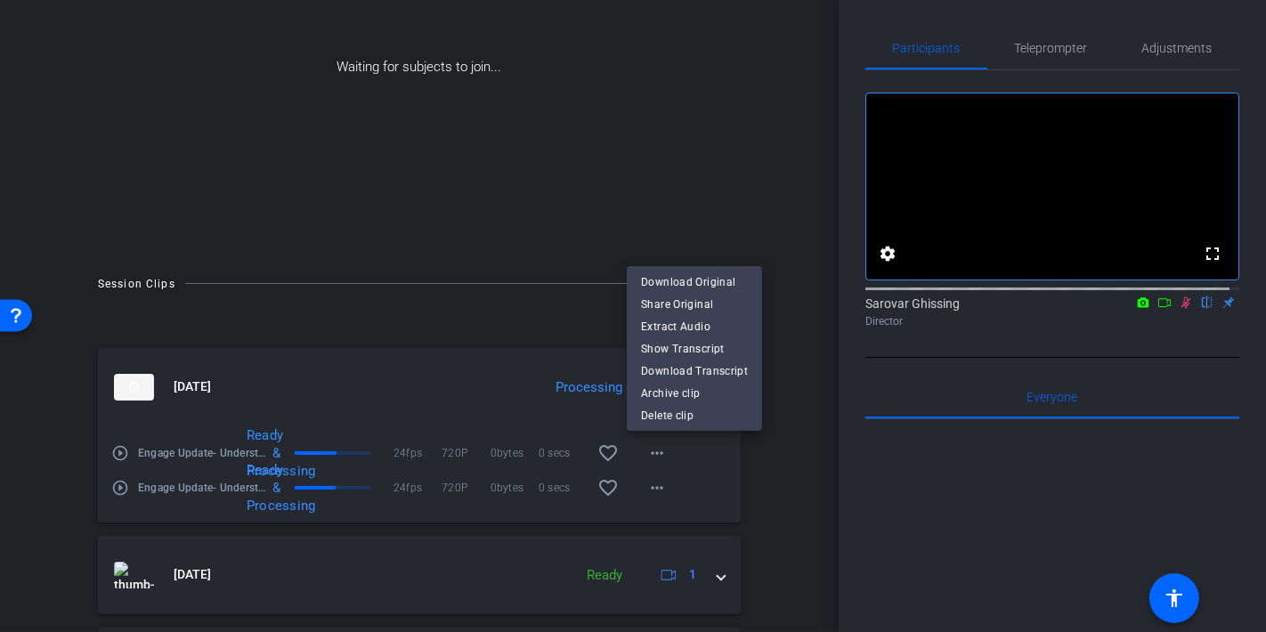
click at [48, 420] on div at bounding box center [633, 316] width 1266 height 632
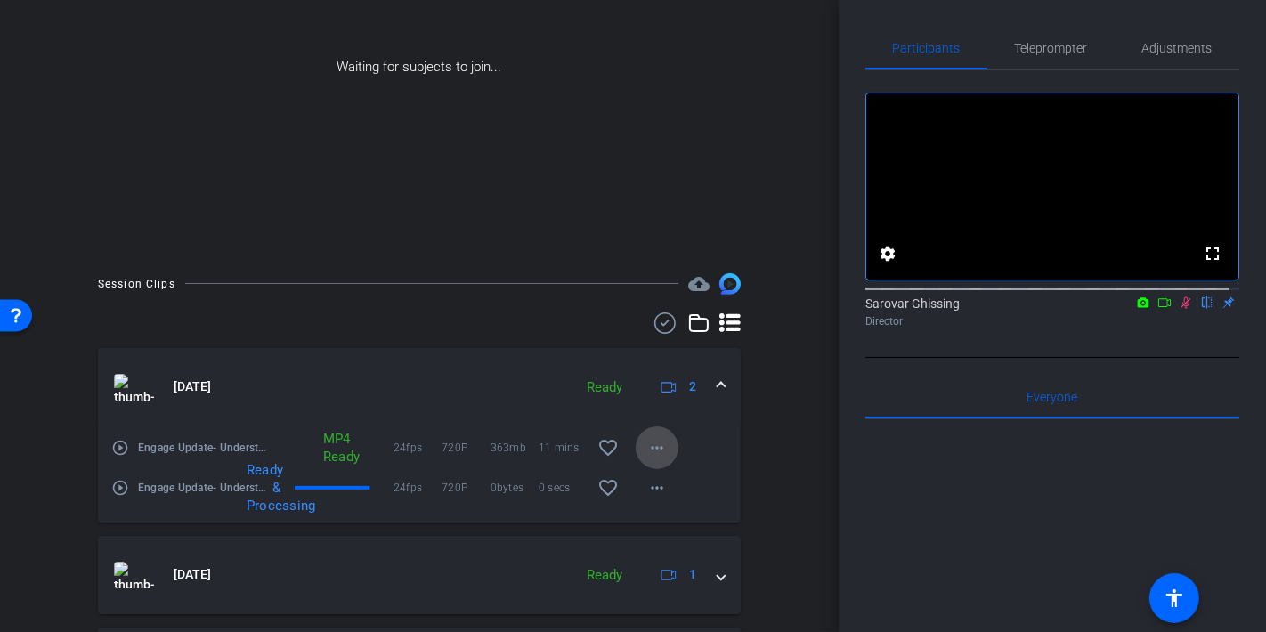
click at [651, 452] on mat-icon "more_horiz" at bounding box center [656, 447] width 21 height 21
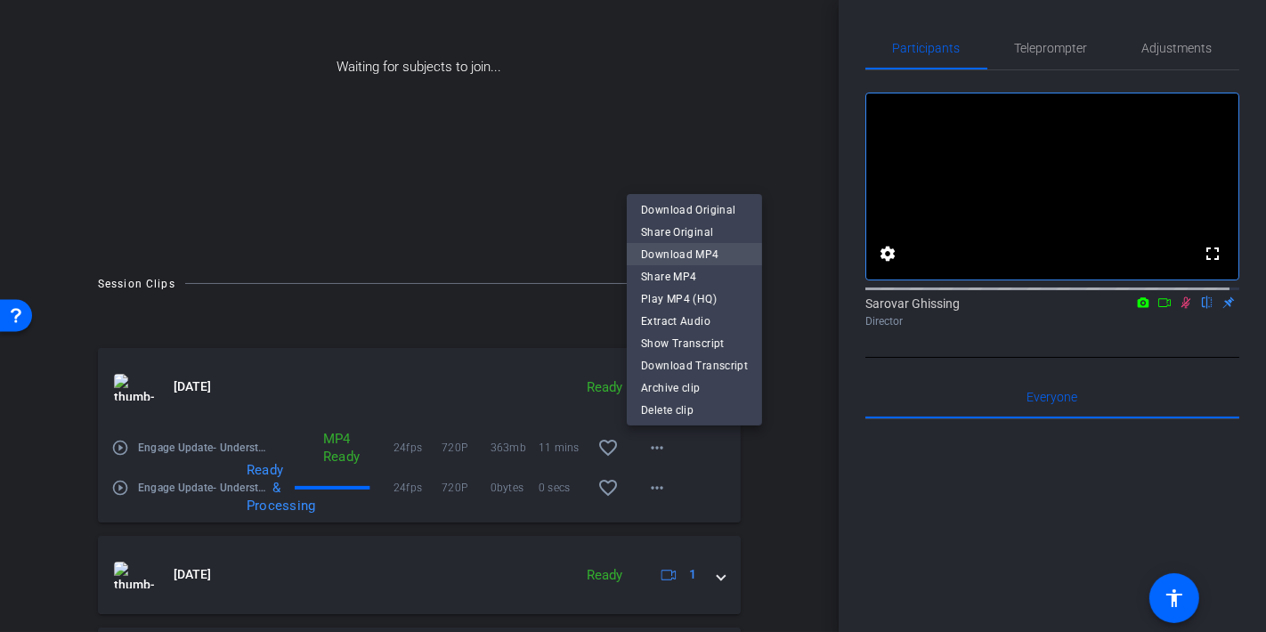
click at [693, 256] on span "Download MP4" at bounding box center [694, 254] width 107 height 21
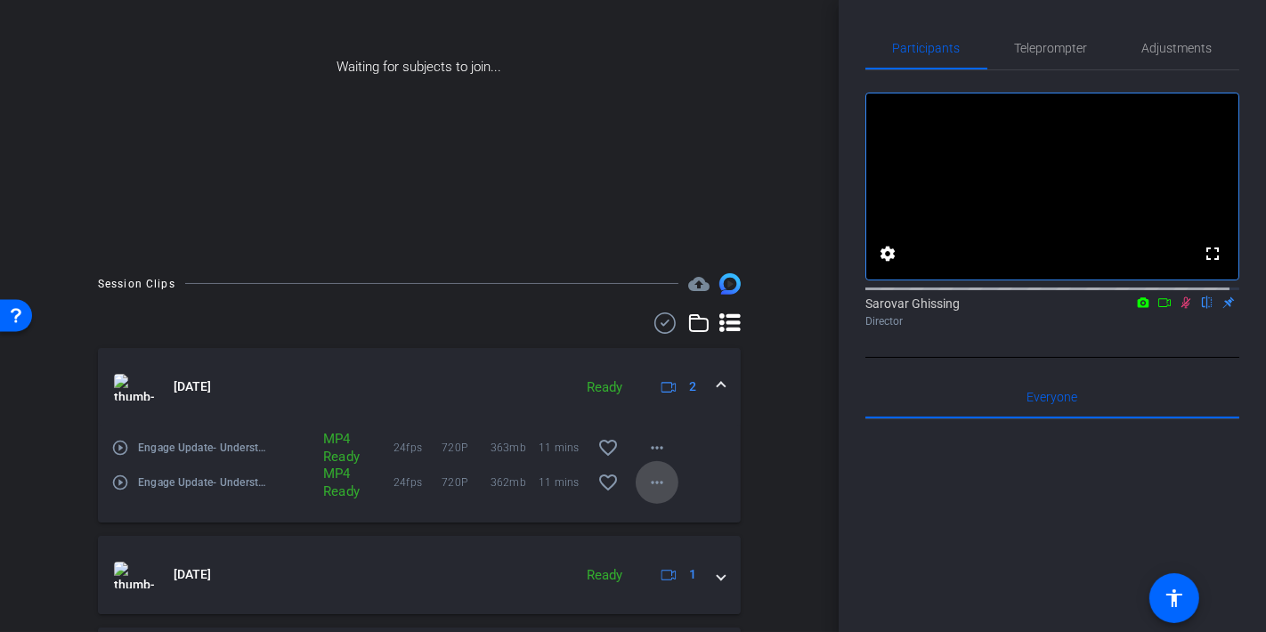
click at [647, 484] on mat-icon "more_horiz" at bounding box center [656, 482] width 21 height 21
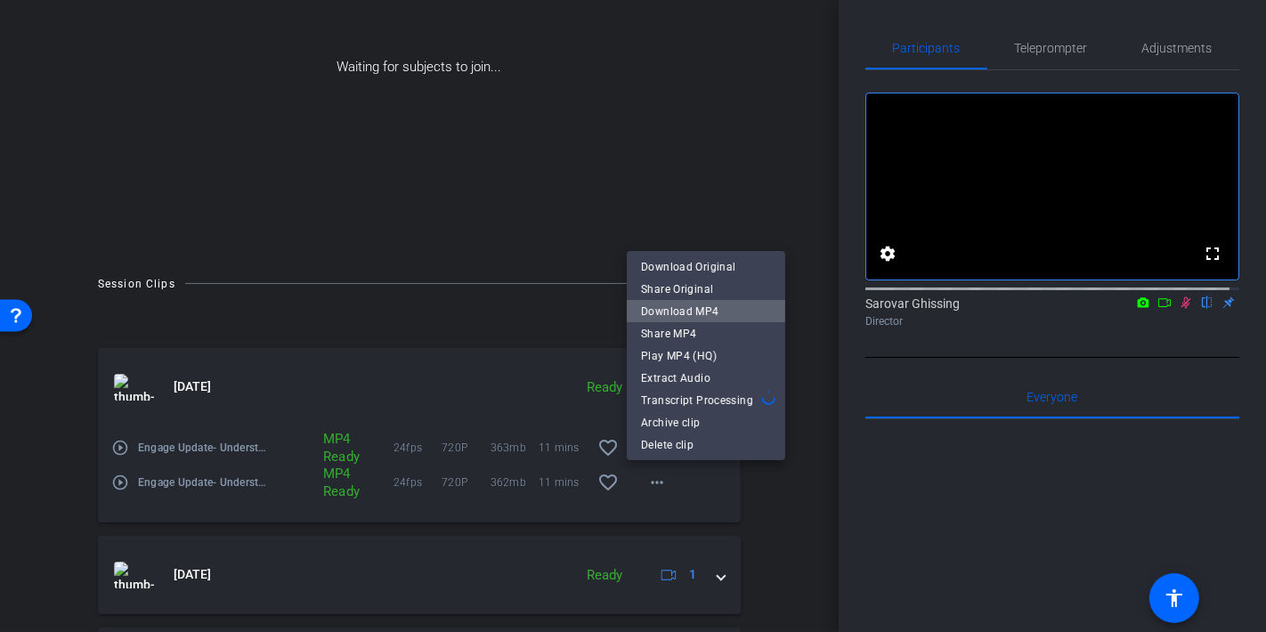
click at [707, 306] on span "Download MP4" at bounding box center [706, 311] width 130 height 21
